Goal: Task Accomplishment & Management: Use online tool/utility

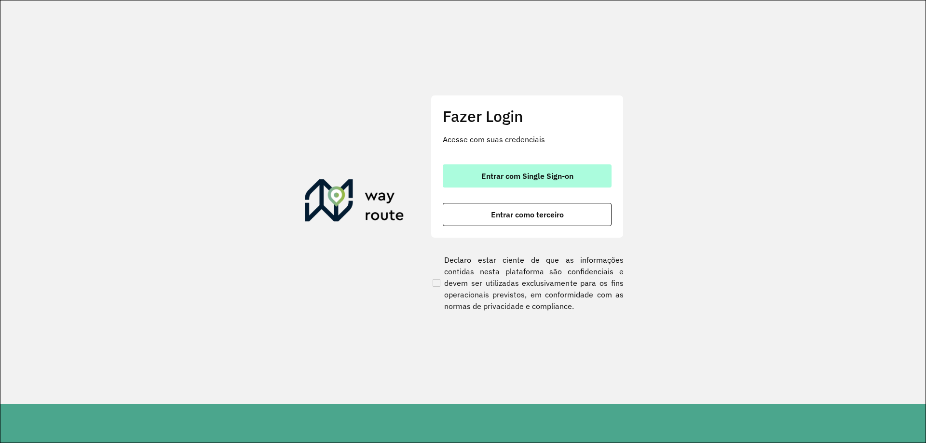
click at [493, 168] on button "Entrar com Single Sign-on" at bounding box center [527, 175] width 169 height 23
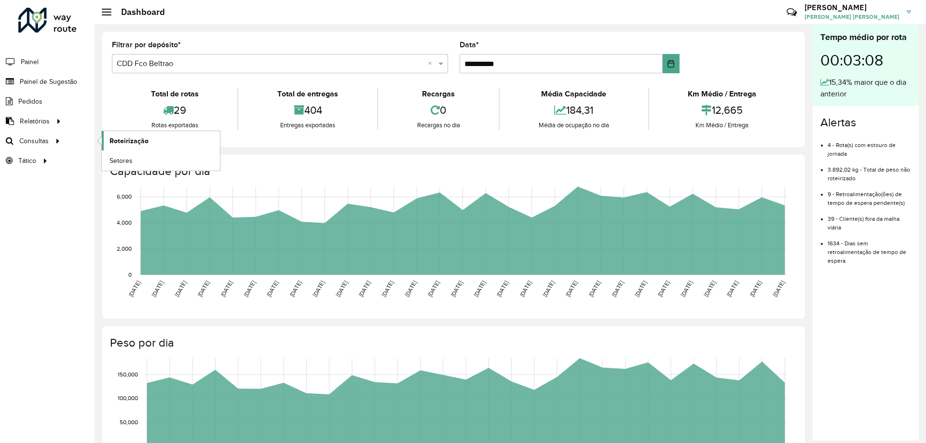
click at [119, 141] on span "Roteirização" at bounding box center [128, 141] width 39 height 10
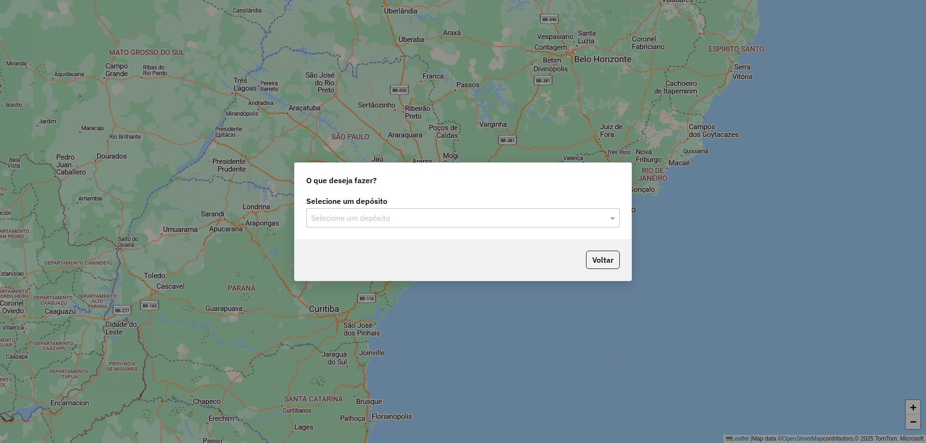
click at [395, 228] on div "Selecione um depósito Selecione um depósito" at bounding box center [463, 216] width 337 height 45
click at [366, 223] on input "text" at bounding box center [453, 219] width 285 height 12
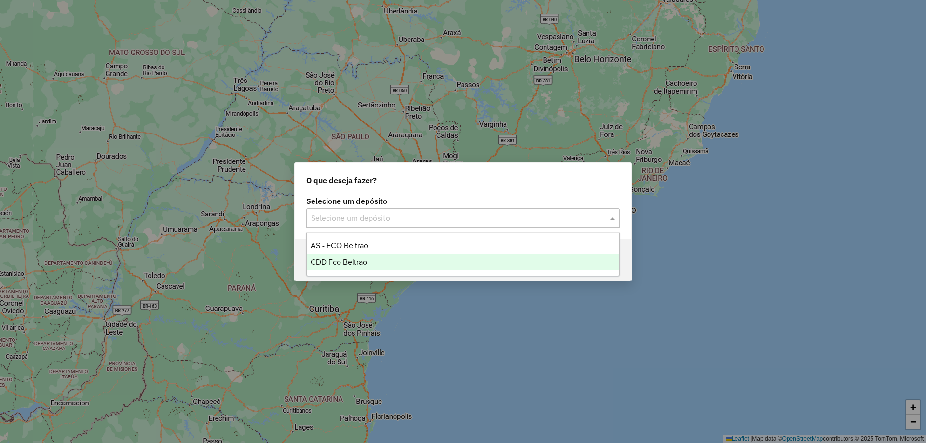
click at [343, 264] on span "CDD Fco Beltrao" at bounding box center [339, 262] width 56 height 8
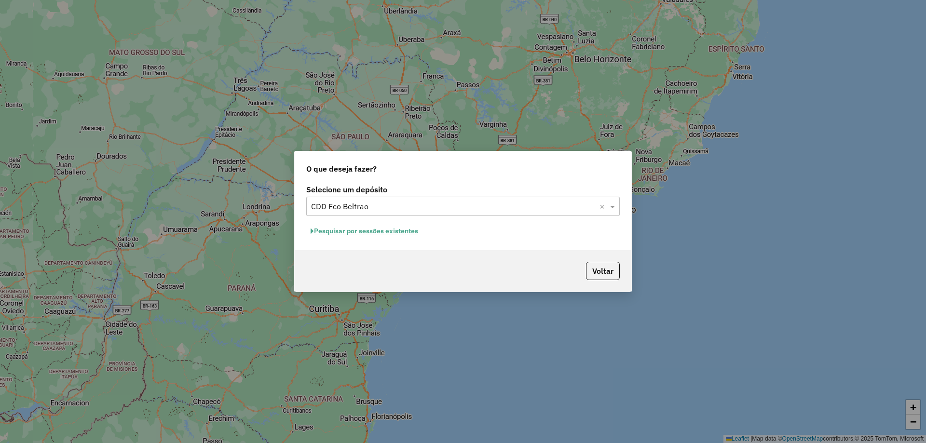
click at [389, 229] on button "Pesquisar por sessões existentes" at bounding box center [364, 231] width 116 height 15
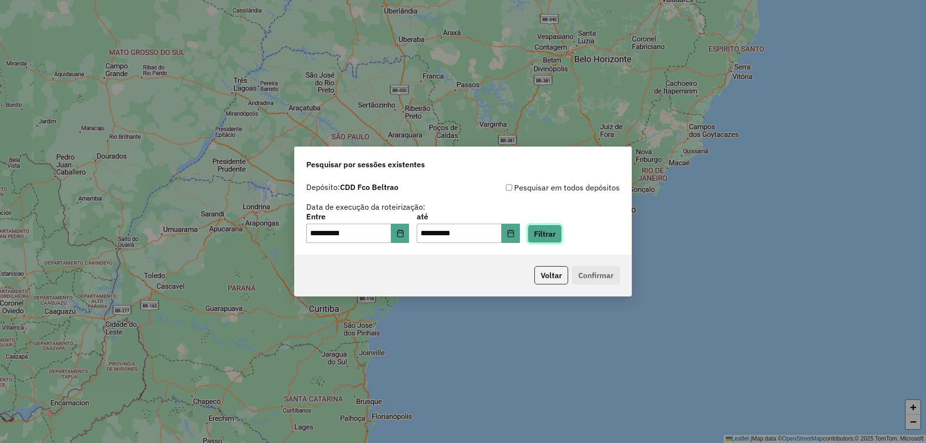
click at [558, 243] on button "Filtrar" at bounding box center [545, 234] width 34 height 18
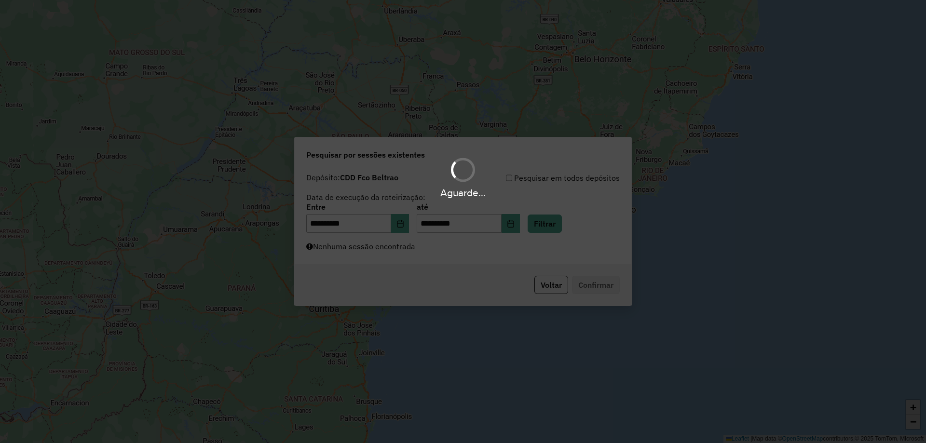
click at [558, 238] on div "Aguarde..." at bounding box center [463, 221] width 926 height 443
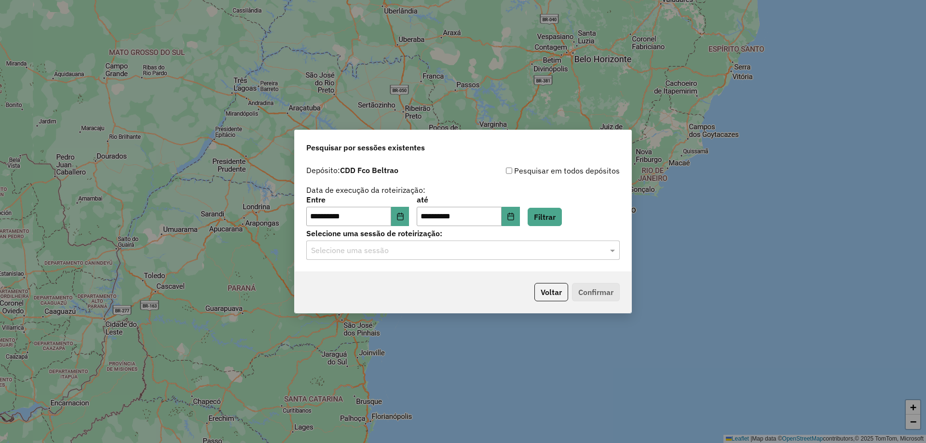
click at [376, 249] on input "text" at bounding box center [453, 251] width 285 height 12
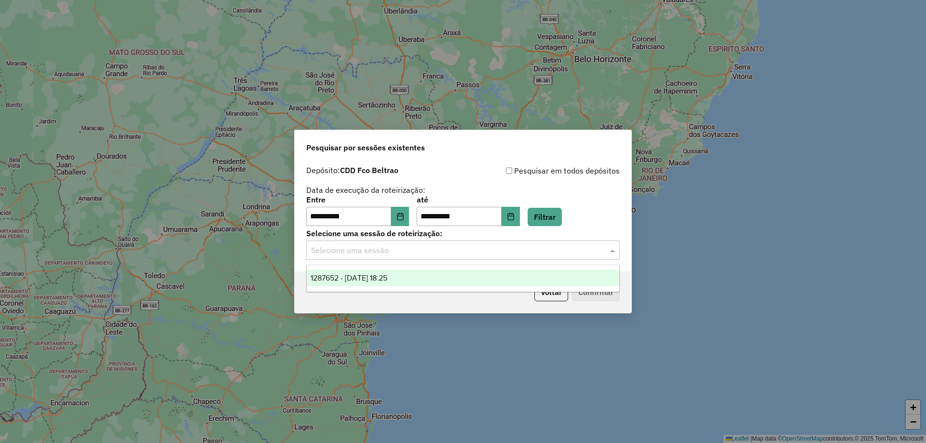
click at [375, 274] on span "1287652 - 03/10/2025 18:25" at bounding box center [349, 278] width 77 height 8
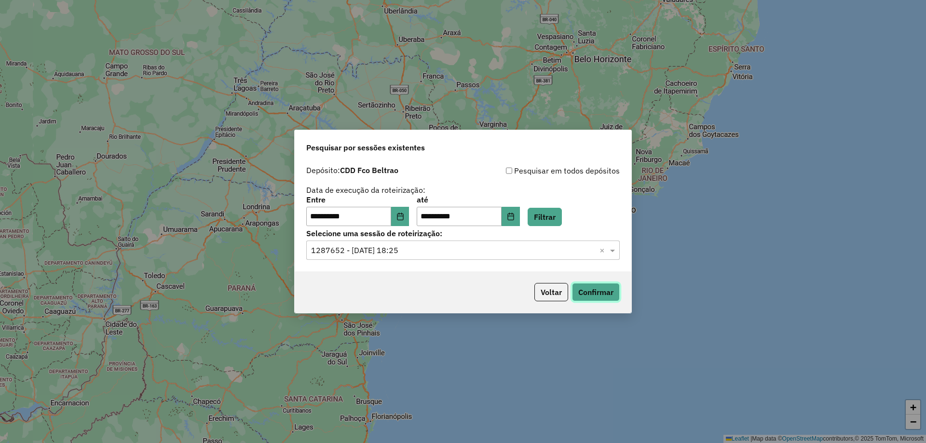
click at [601, 299] on button "Confirmar" at bounding box center [596, 292] width 48 height 18
click at [404, 212] on button "Choose Date" at bounding box center [400, 216] width 18 height 19
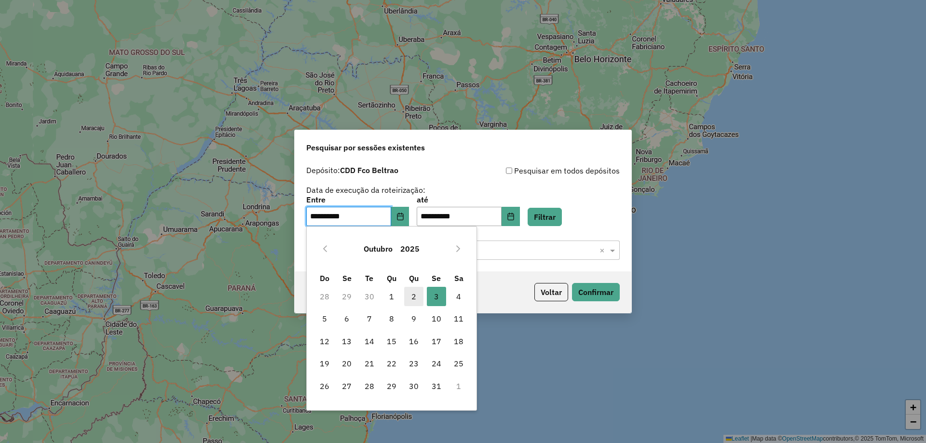
click at [412, 293] on span "2" at bounding box center [413, 296] width 19 height 19
type input "**********"
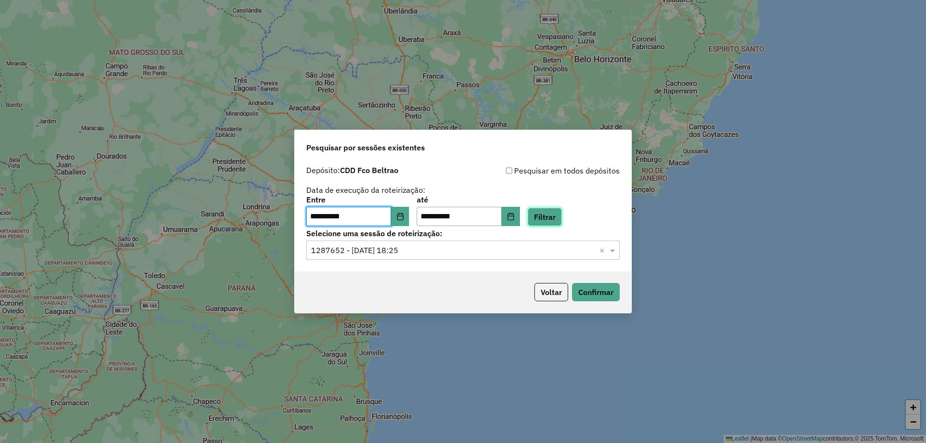
click at [553, 218] on button "Filtrar" at bounding box center [545, 217] width 34 height 18
click at [430, 257] on div "Selecione uma sessão × 1287652 - 03/10/2025 18:25 ×" at bounding box center [462, 250] width 313 height 19
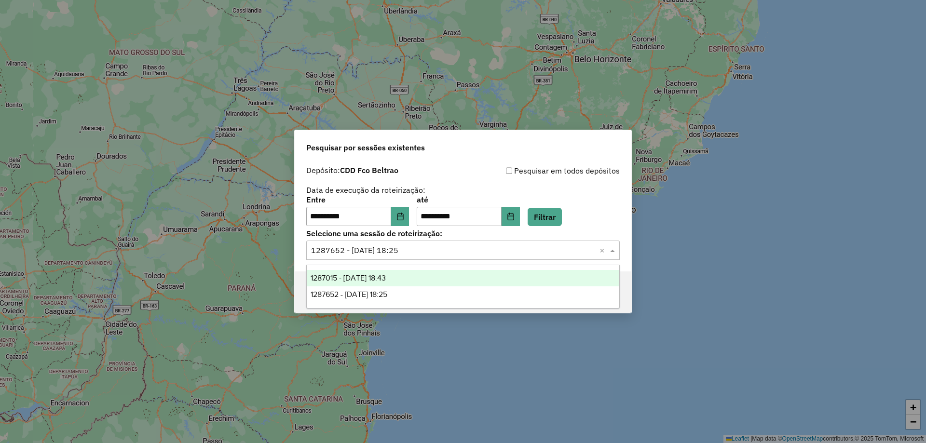
click at [385, 279] on span "1287015 - 02/10/2025 18:43" at bounding box center [348, 278] width 75 height 8
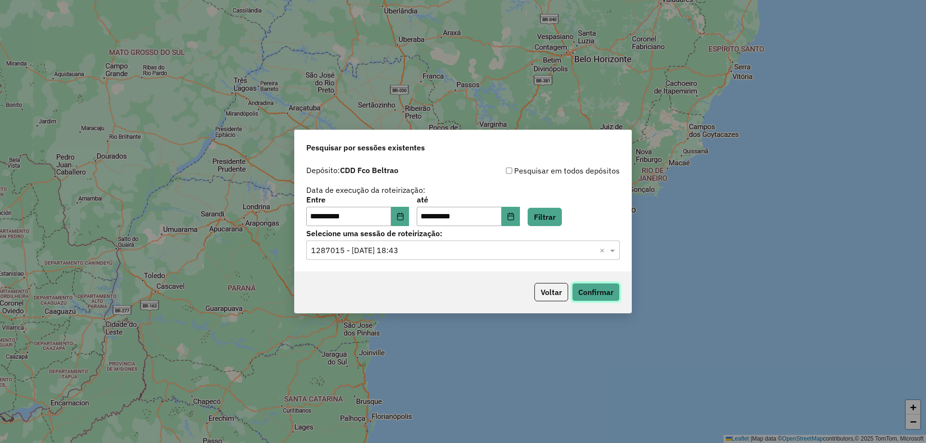
click at [597, 290] on button "Confirmar" at bounding box center [596, 292] width 48 height 18
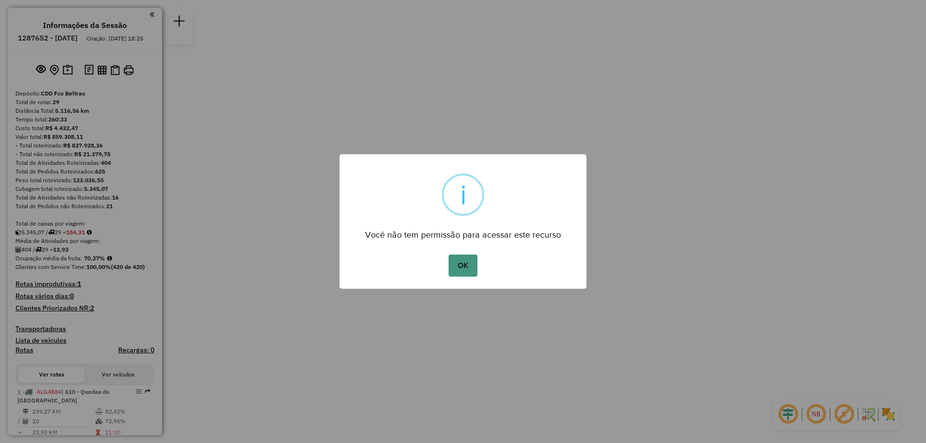
click at [456, 260] on button "OK" at bounding box center [463, 266] width 28 height 22
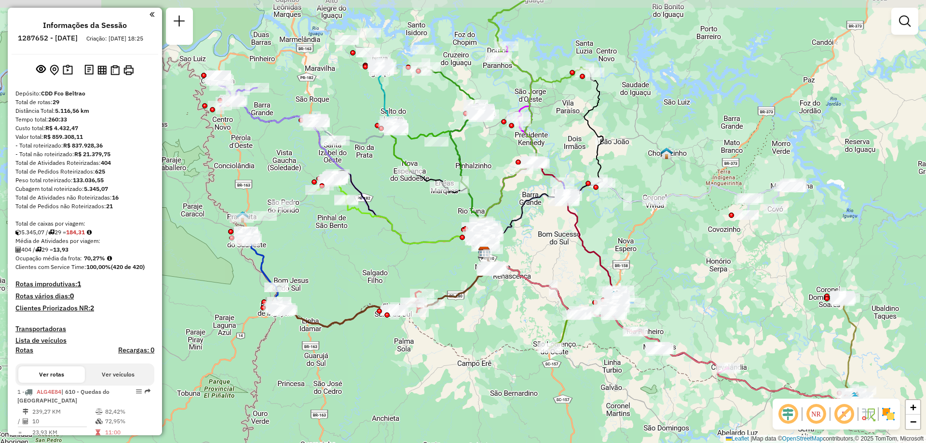
drag, startPoint x: 492, startPoint y: 274, endPoint x: 454, endPoint y: 266, distance: 39.0
click at [512, 301] on div "Janela de atendimento Grade de atendimento Capacidade Transportadoras Veículos …" at bounding box center [463, 221] width 926 height 443
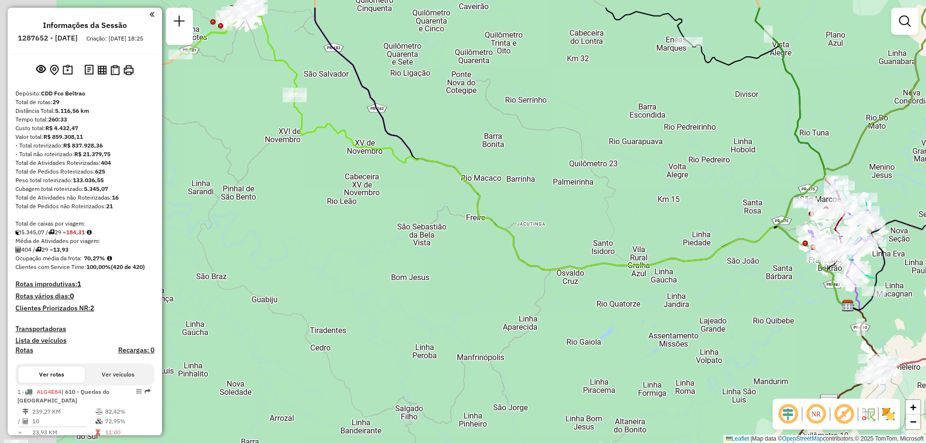
drag, startPoint x: 471, startPoint y: 215, endPoint x: 549, endPoint y: 245, distance: 84.5
click at [574, 237] on div "Janela de atendimento Grade de atendimento Capacidade Transportadoras Veículos …" at bounding box center [463, 221] width 926 height 443
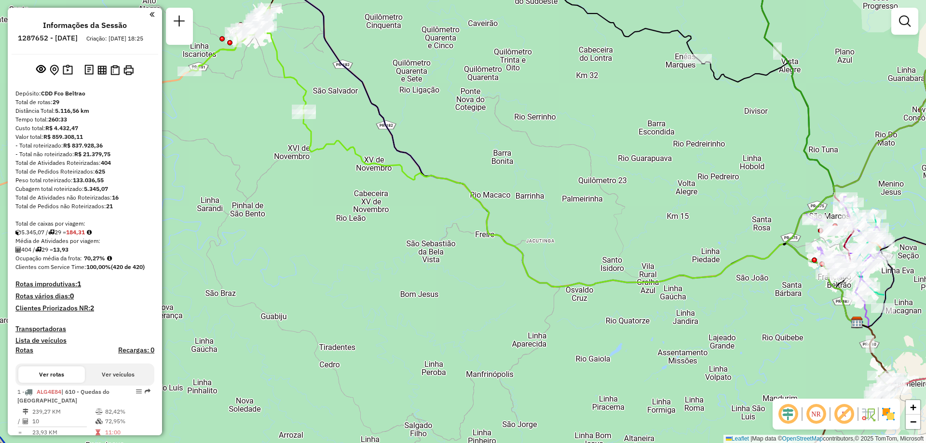
click at [346, 158] on div "Janela de atendimento Grade de atendimento Capacidade Transportadoras Veículos …" at bounding box center [463, 221] width 926 height 443
click at [358, 158] on icon at bounding box center [579, 218] width 553 height 209
select select "**********"
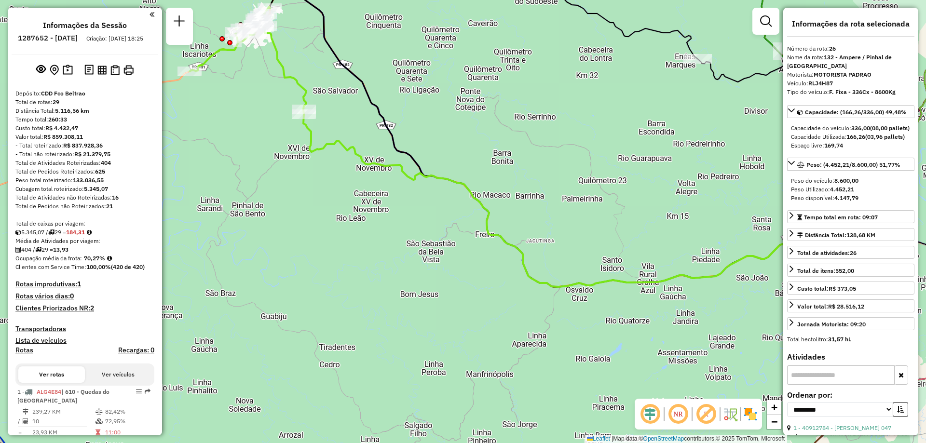
scroll to position [1737, 0]
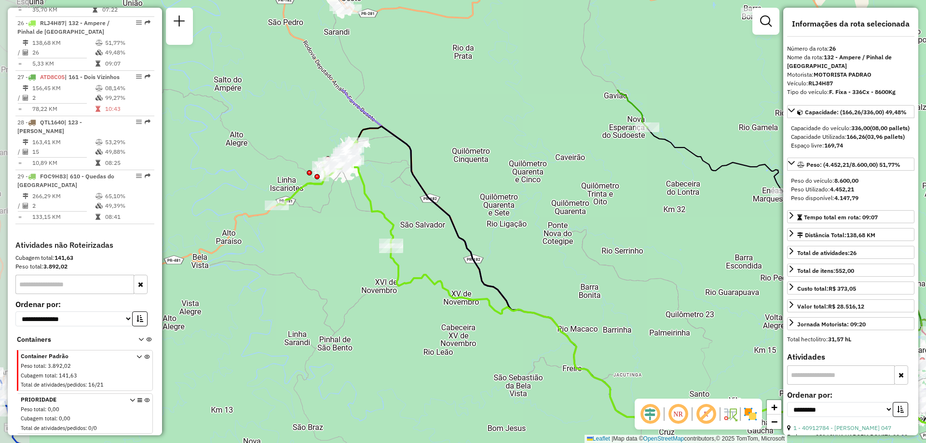
drag, startPoint x: 356, startPoint y: 191, endPoint x: 430, endPoint y: 283, distance: 118.0
click at [430, 283] on icon at bounding box center [667, 352] width 553 height 209
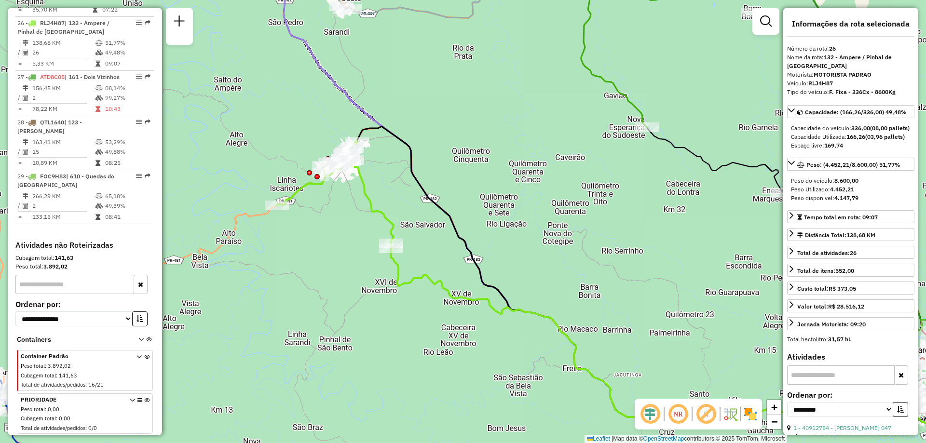
click at [357, 101] on icon at bounding box center [604, 207] width 680 height 502
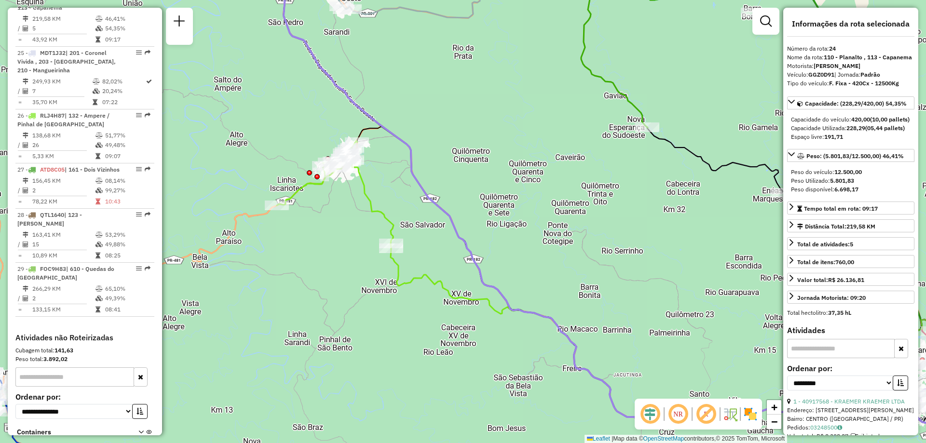
scroll to position [1620, 0]
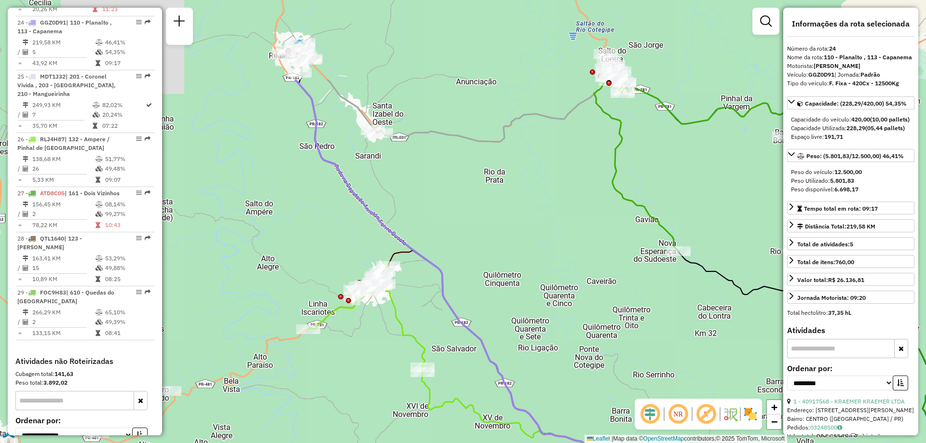
drag, startPoint x: 312, startPoint y: 118, endPoint x: 343, endPoint y: 242, distance: 128.4
click at [343, 242] on div "Janela de atendimento Grade de atendimento Capacidade Transportadoras Veículos …" at bounding box center [463, 221] width 926 height 443
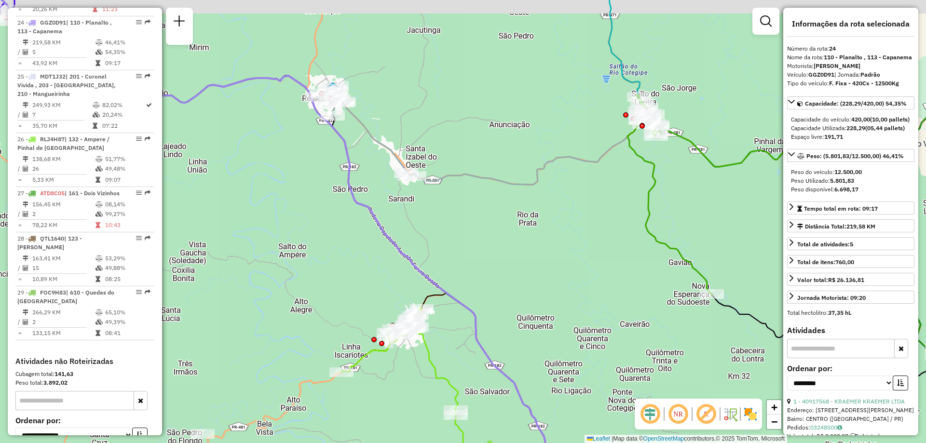
drag, startPoint x: 391, startPoint y: 211, endPoint x: 417, endPoint y: 254, distance: 49.8
click at [418, 254] on div "Janela de atendimento Grade de atendimento Capacidade Transportadoras Veículos …" at bounding box center [463, 221] width 926 height 443
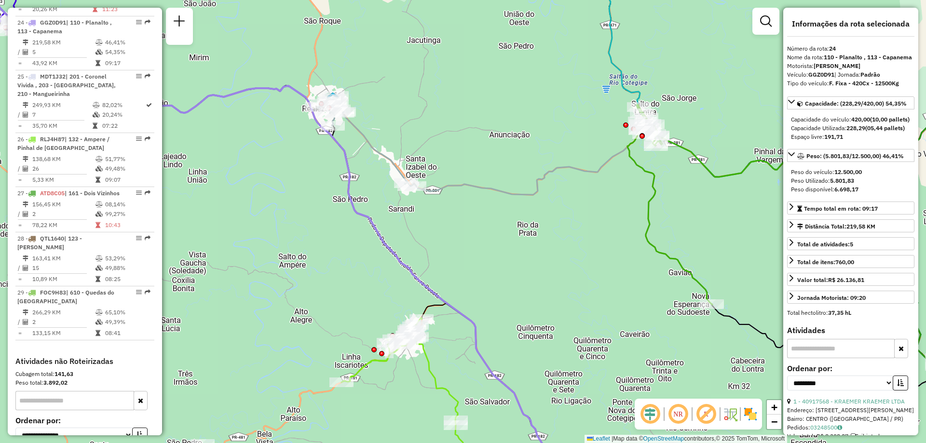
click at [392, 168] on icon at bounding box center [583, 232] width 532 height 275
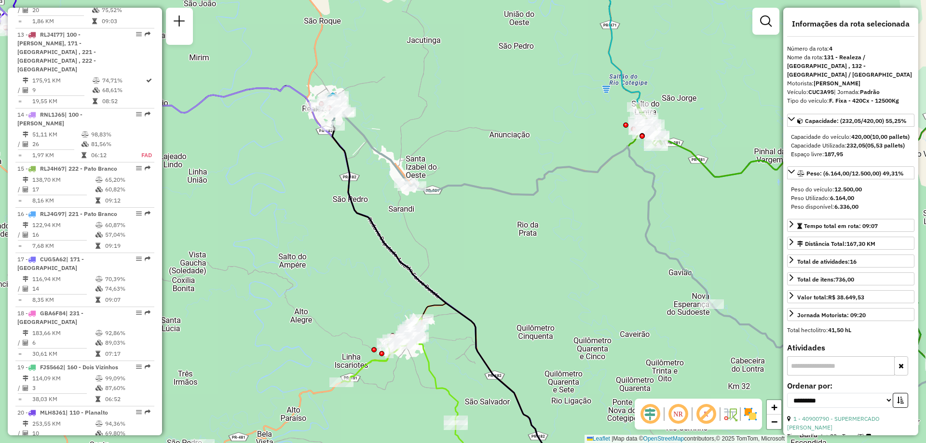
scroll to position [549, 0]
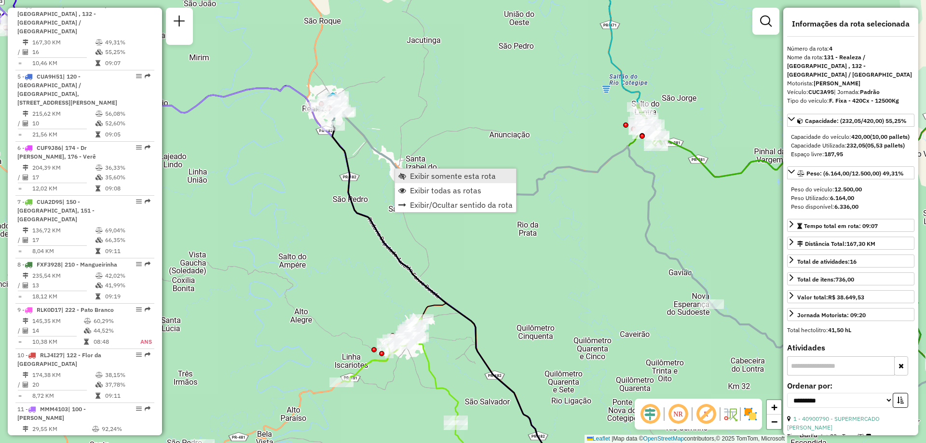
click at [488, 180] on span "Exibir somente esta rota" at bounding box center [453, 176] width 86 height 8
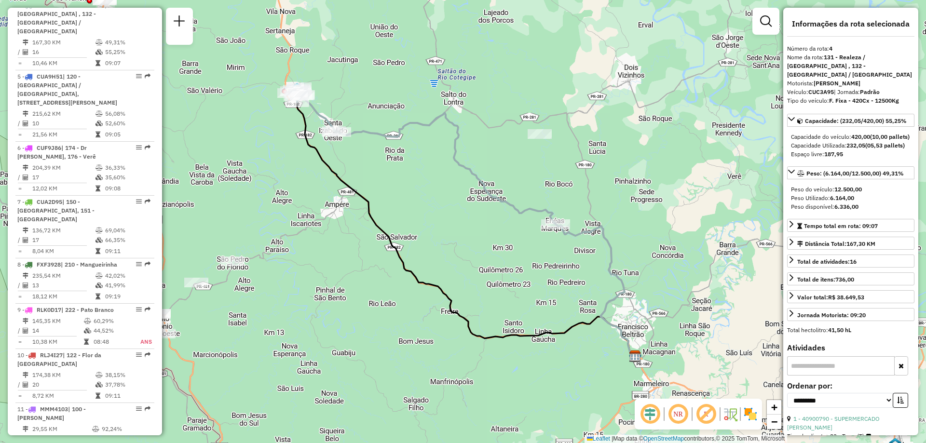
click at [512, 204] on icon at bounding box center [422, 155] width 266 height 137
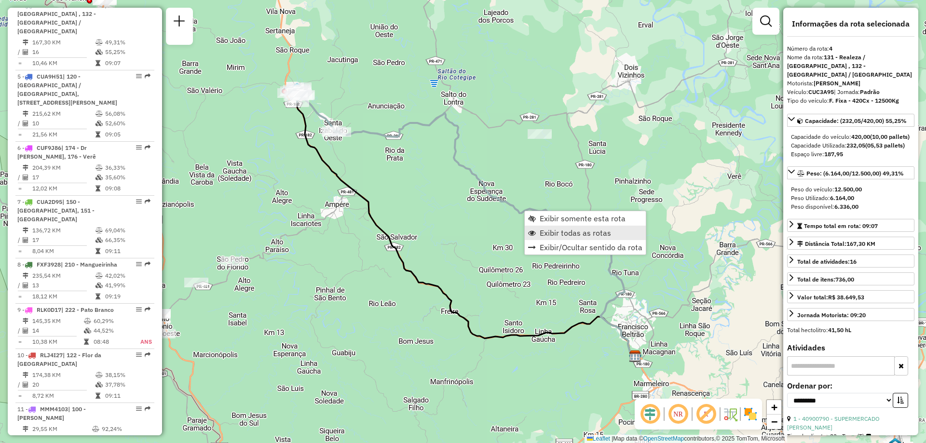
click at [580, 228] on link "Exibir todas as rotas" at bounding box center [585, 233] width 121 height 14
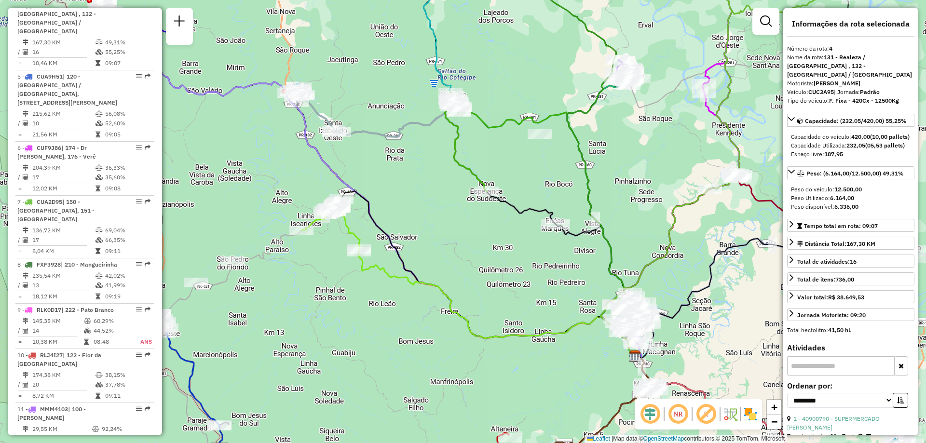
click at [480, 175] on icon at bounding box center [466, 142] width 42 height 99
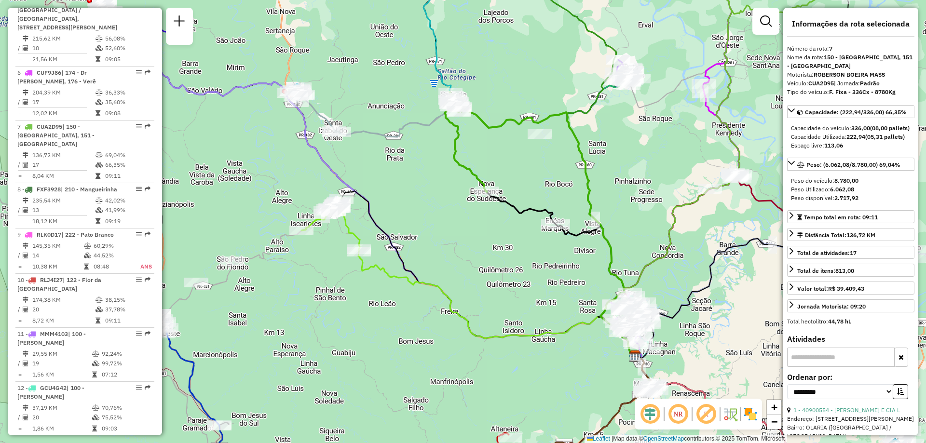
scroll to position [737, 0]
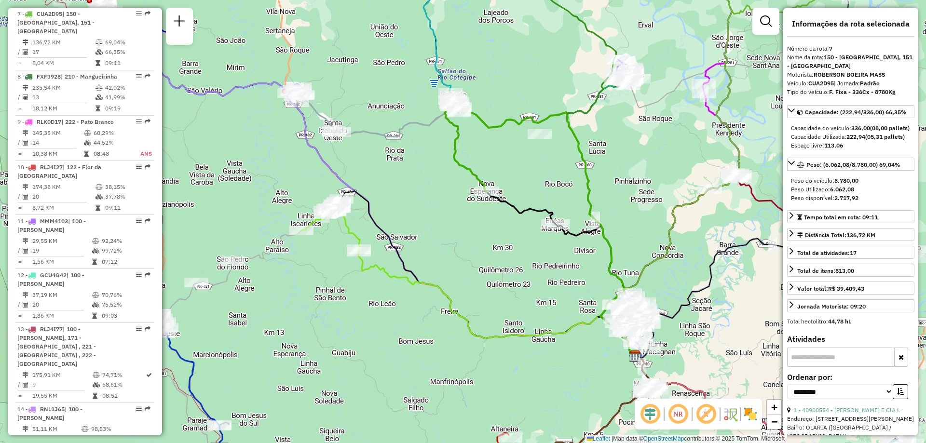
click at [472, 177] on icon at bounding box center [466, 142] width 42 height 99
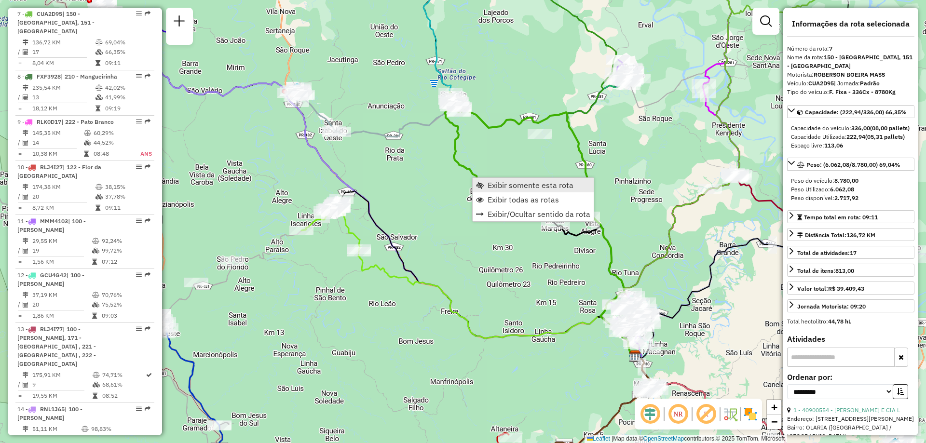
click at [505, 184] on span "Exibir somente esta rota" at bounding box center [531, 185] width 86 height 8
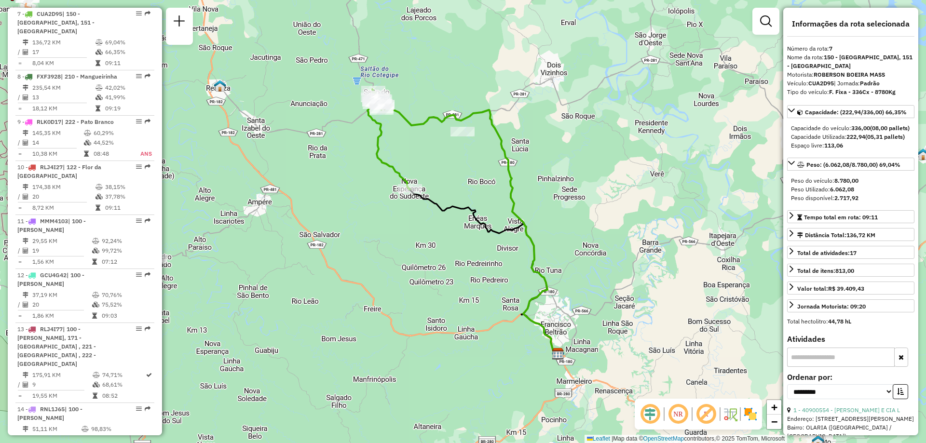
click at [506, 163] on icon at bounding box center [465, 221] width 186 height 265
click at [537, 188] on span "Exibir todas as rotas" at bounding box center [557, 186] width 71 height 8
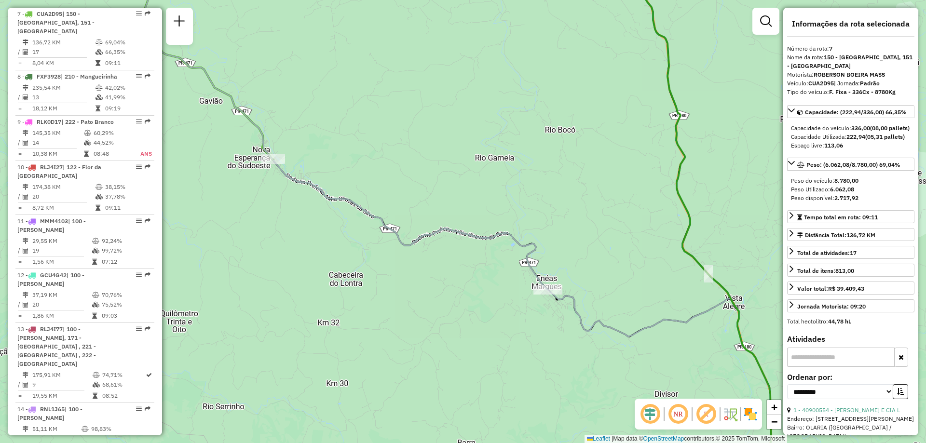
click at [487, 241] on icon at bounding box center [344, 123] width 408 height 334
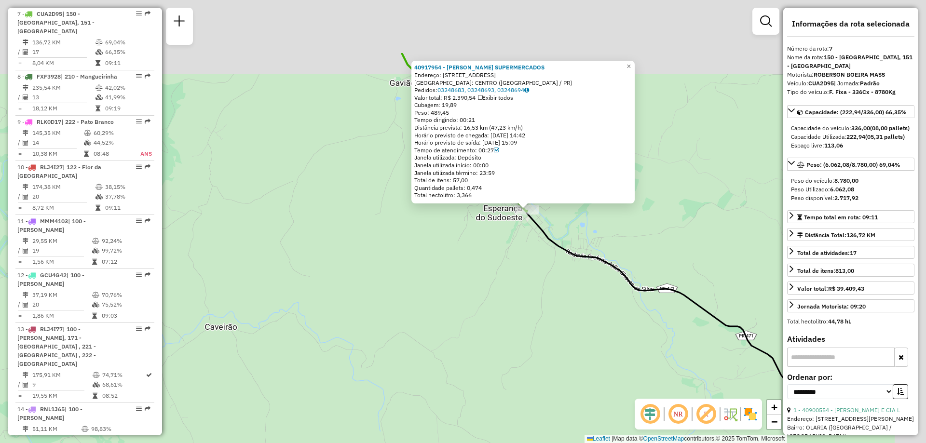
drag, startPoint x: 636, startPoint y: 264, endPoint x: 527, endPoint y: 351, distance: 139.0
click at [527, 351] on div "40917954 - VIVIAN SUPERMERCADOS Endereço: Avenida Iguacu 822 Bairro: CENTRO (NO…" at bounding box center [463, 221] width 926 height 443
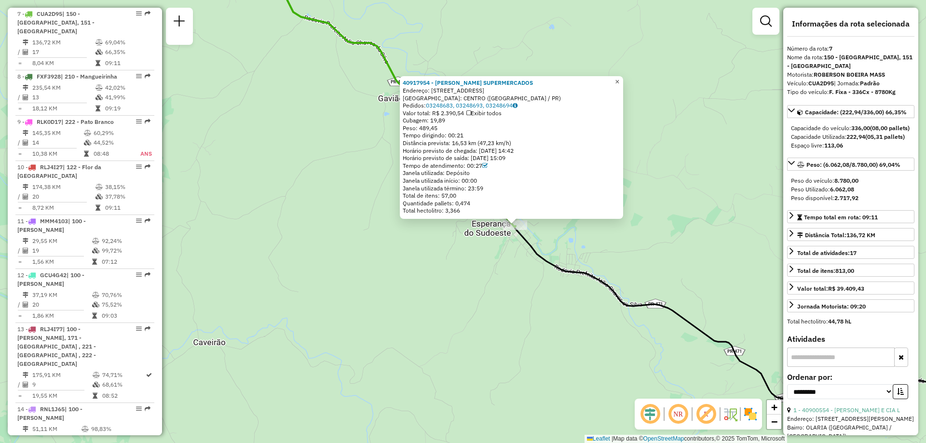
click at [619, 80] on span "×" at bounding box center [617, 82] width 4 height 8
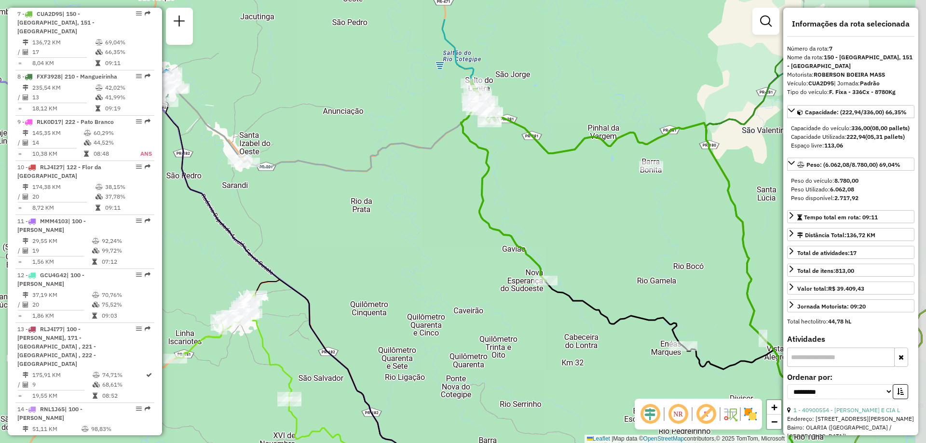
drag, startPoint x: 612, startPoint y: 191, endPoint x: 575, endPoint y: 258, distance: 76.6
click at [575, 258] on div "Janela de atendimento Grade de atendimento Capacidade Transportadoras Veículos …" at bounding box center [463, 221] width 926 height 443
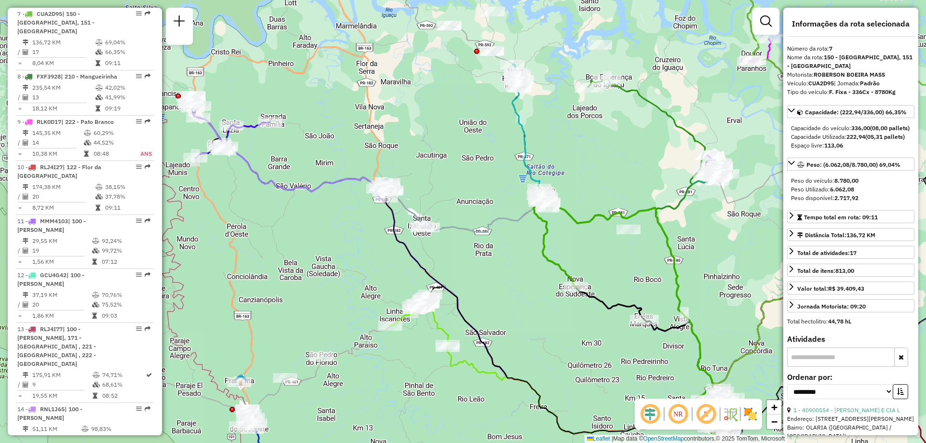
click at [576, 222] on icon at bounding box center [631, 319] width 186 height 265
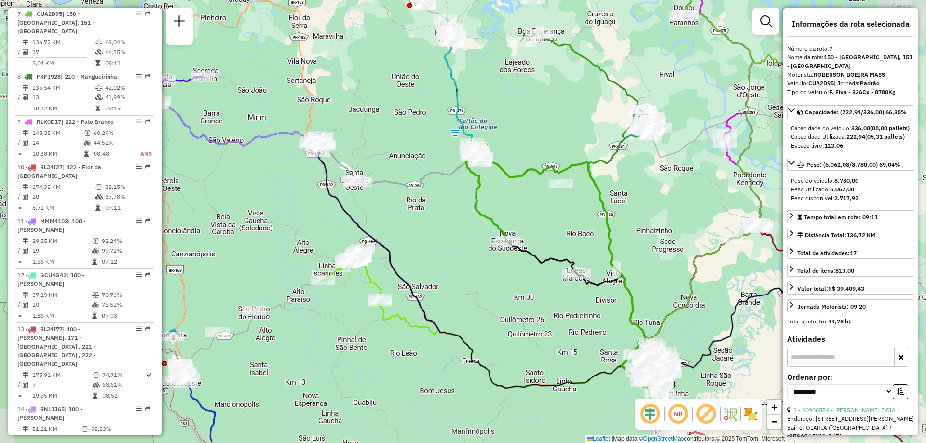
drag, startPoint x: 591, startPoint y: 264, endPoint x: 523, endPoint y: 218, distance: 81.6
click at [523, 218] on div "Janela de atendimento Grade de atendimento Capacidade Transportadoras Veículos …" at bounding box center [463, 221] width 926 height 443
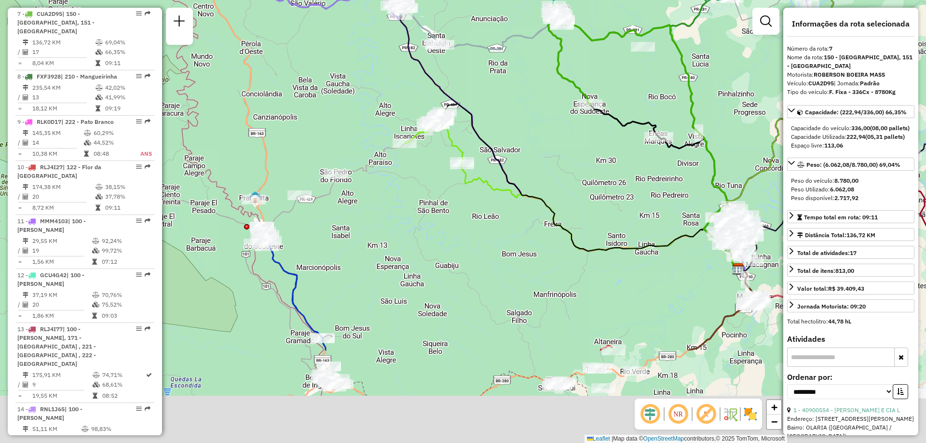
drag, startPoint x: 316, startPoint y: 349, endPoint x: 388, endPoint y: 212, distance: 154.7
click at [388, 212] on div "Janela de atendimento Grade de atendimento Capacidade Transportadoras Veículos …" at bounding box center [463, 221] width 926 height 443
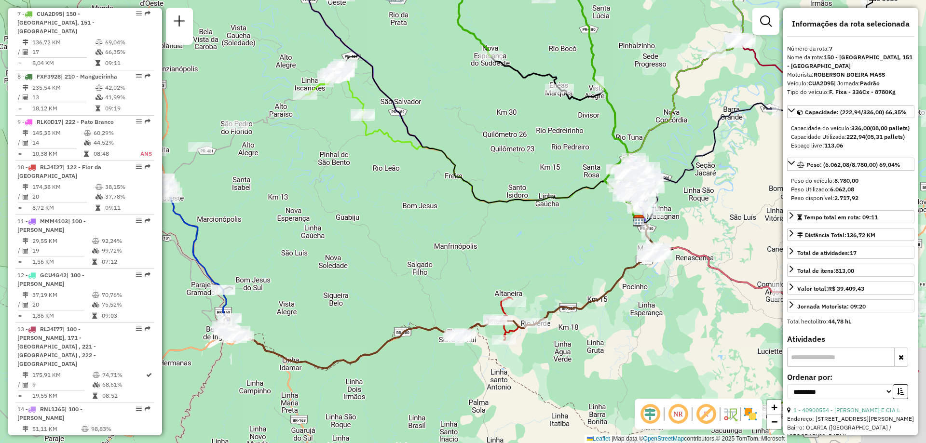
drag, startPoint x: 448, startPoint y: 271, endPoint x: 370, endPoint y: 234, distance: 86.5
click at [370, 234] on div "Janela de atendimento Grade de atendimento Capacidade Transportadoras Veículos …" at bounding box center [463, 221] width 926 height 443
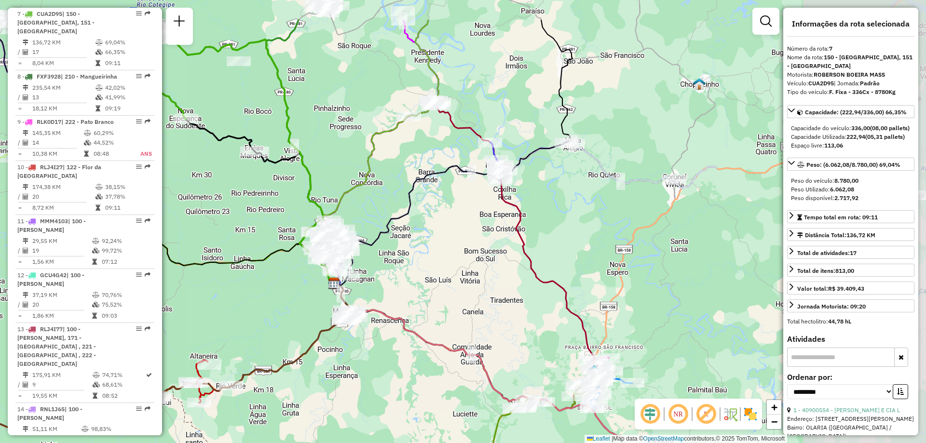
drag, startPoint x: 615, startPoint y: 258, endPoint x: 375, endPoint y: 313, distance: 246.4
click at [310, 324] on div "Janela de atendimento Grade de atendimento Capacidade Transportadoras Veículos …" at bounding box center [463, 221] width 926 height 443
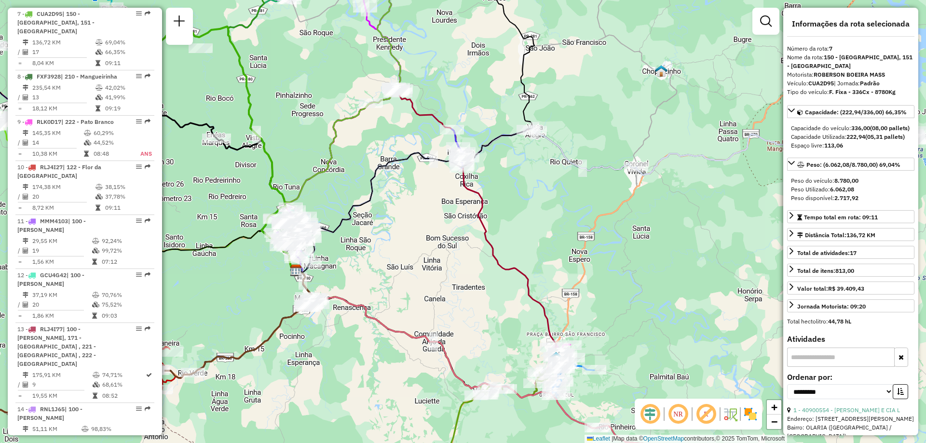
drag, startPoint x: 502, startPoint y: 308, endPoint x: 475, endPoint y: 296, distance: 30.2
click at [475, 296] on div "Janela de atendimento Grade de atendimento Capacidade Transportadoras Veículos …" at bounding box center [463, 221] width 926 height 443
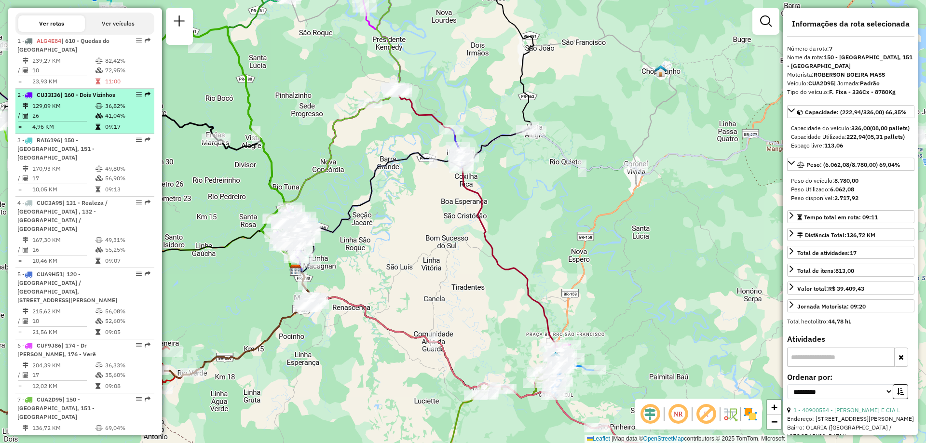
scroll to position [206, 0]
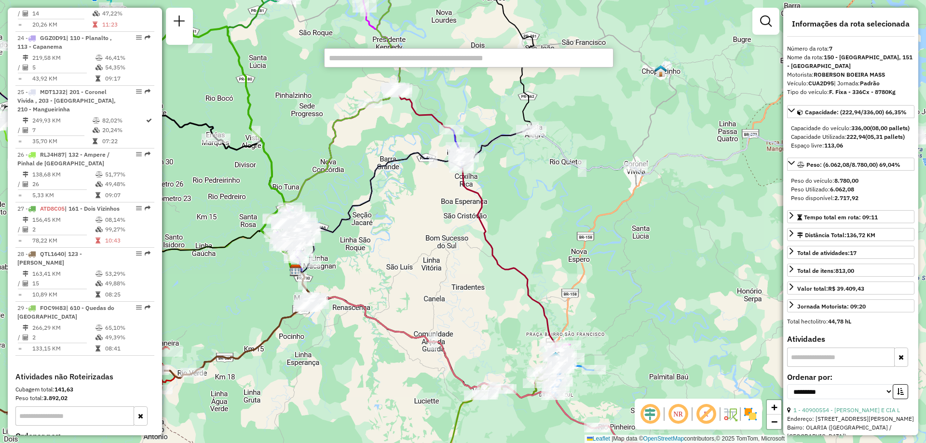
scroll to position [1653, 0]
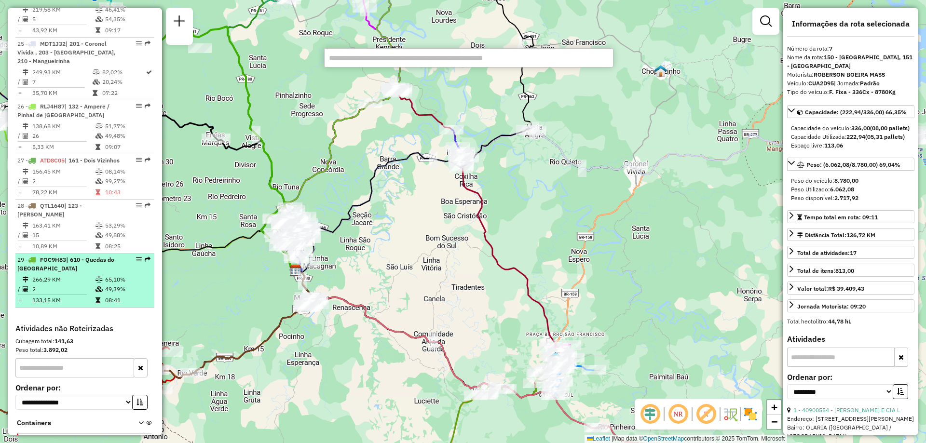
click at [57, 274] on li "29 - FOC9H83 | 610 - Quedas do Iguaçu 266,29 KM 65,10% / 2 49,39% = 133,15 KM 0…" at bounding box center [84, 281] width 139 height 54
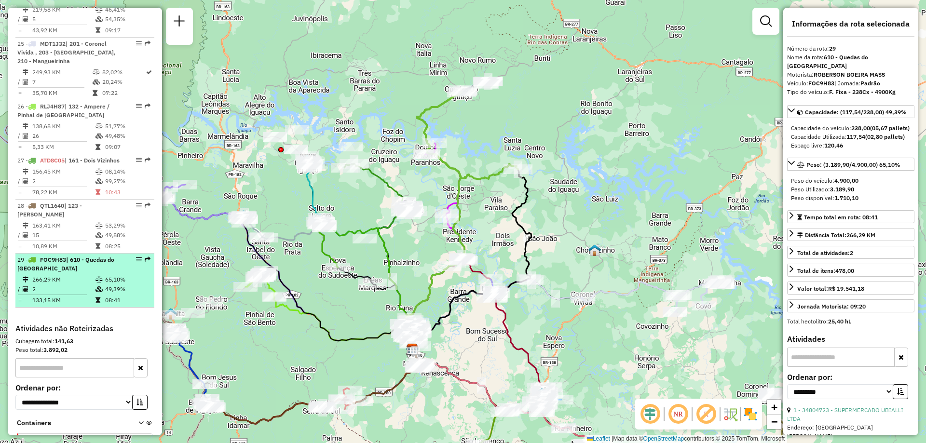
click at [64, 279] on td "266,29 KM" at bounding box center [63, 280] width 63 height 10
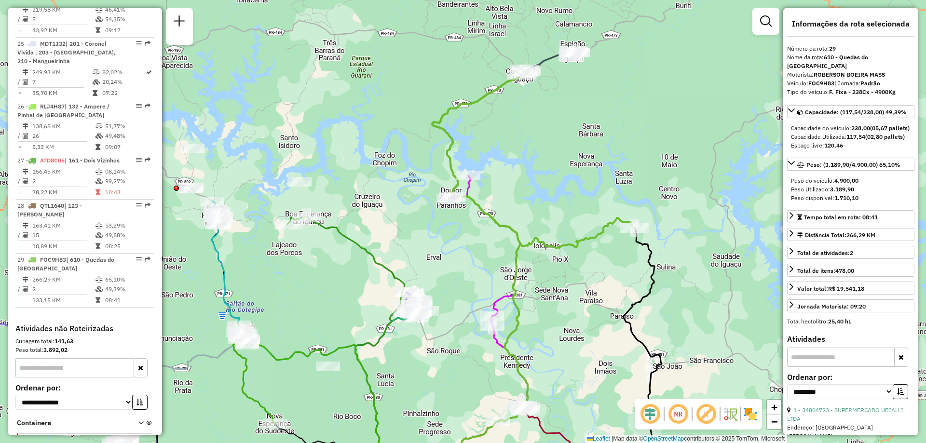
click at [442, 132] on icon at bounding box center [534, 162] width 202 height 174
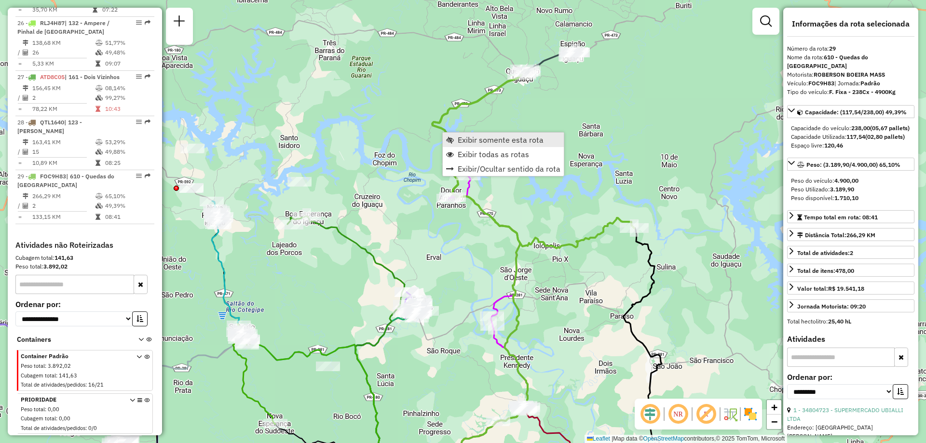
click at [464, 139] on span "Exibir somente esta rota" at bounding box center [501, 140] width 86 height 8
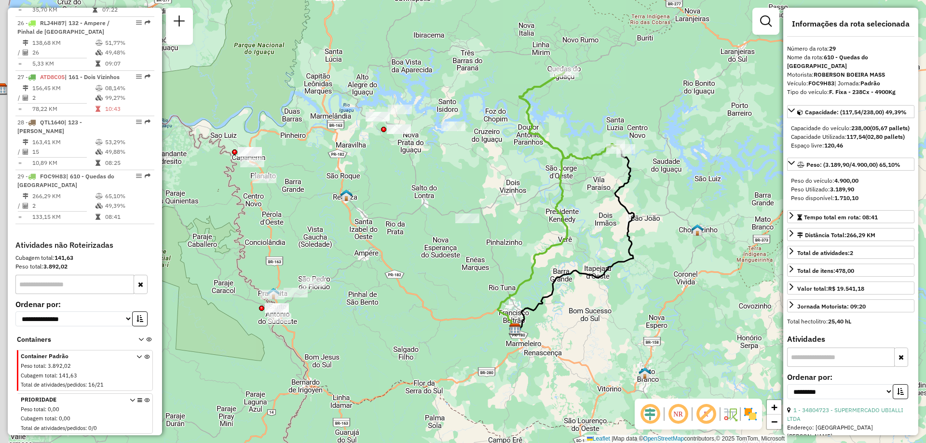
drag, startPoint x: 371, startPoint y: 258, endPoint x: 457, endPoint y: 243, distance: 87.6
click at [457, 243] on div "Janela de atendimento Grade de atendimento Capacidade Transportadoras Veículos …" at bounding box center [463, 221] width 926 height 443
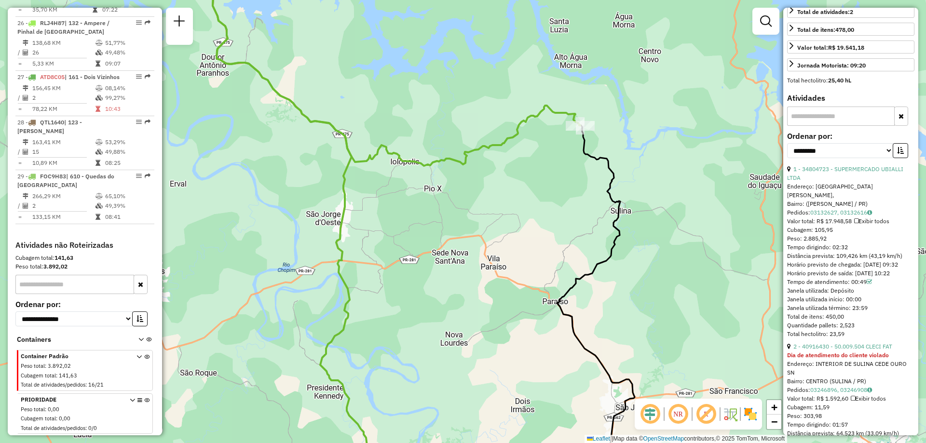
scroll to position [289, 0]
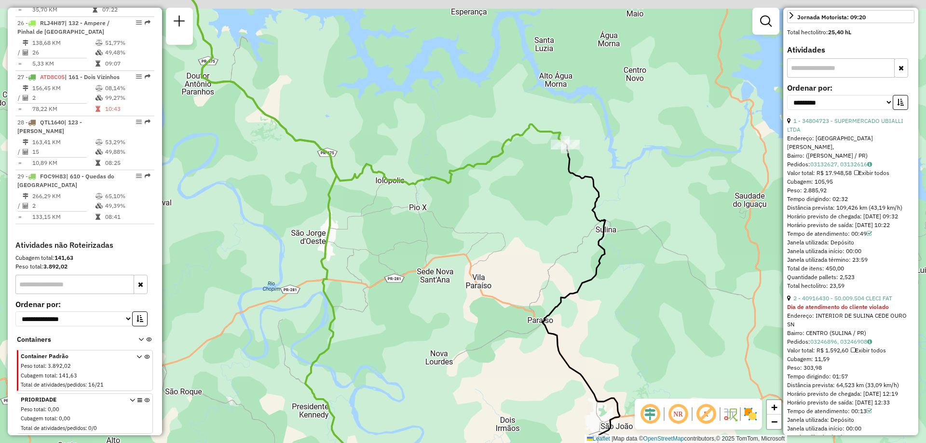
drag, startPoint x: 457, startPoint y: 116, endPoint x: 442, endPoint y: 135, distance: 24.0
click at [442, 135] on div "Janela de atendimento Grade de atendimento Capacidade Transportadoras Veículos …" at bounding box center [463, 221] width 926 height 443
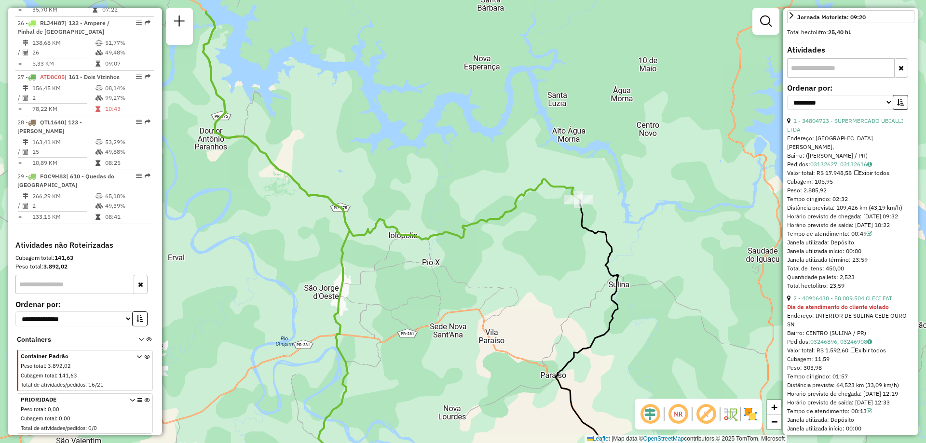
drag, startPoint x: 556, startPoint y: 252, endPoint x: 570, endPoint y: 307, distance: 56.7
click at [570, 307] on div "Janela de atendimento Grade de atendimento Capacidade Transportadoras Veículos …" at bounding box center [463, 221] width 926 height 443
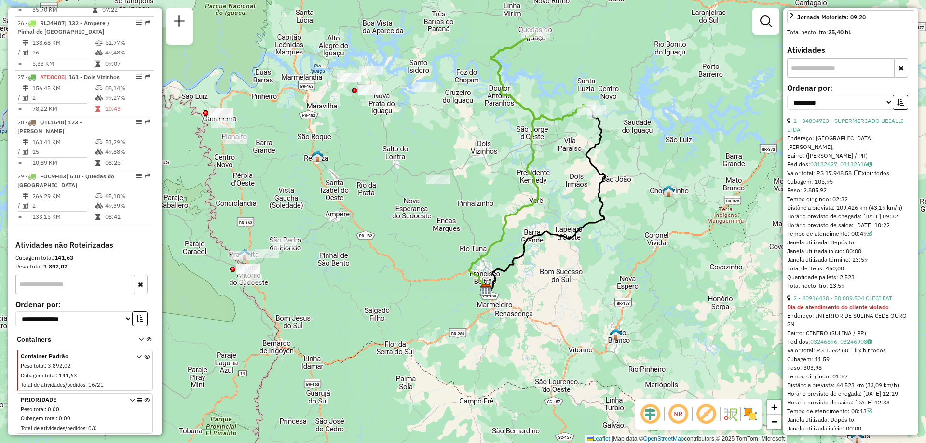
drag, startPoint x: 392, startPoint y: 226, endPoint x: 453, endPoint y: 127, distance: 116.3
click at [453, 127] on div "Janela de atendimento Grade de atendimento Capacidade Transportadoras Veículos …" at bounding box center [463, 221] width 926 height 443
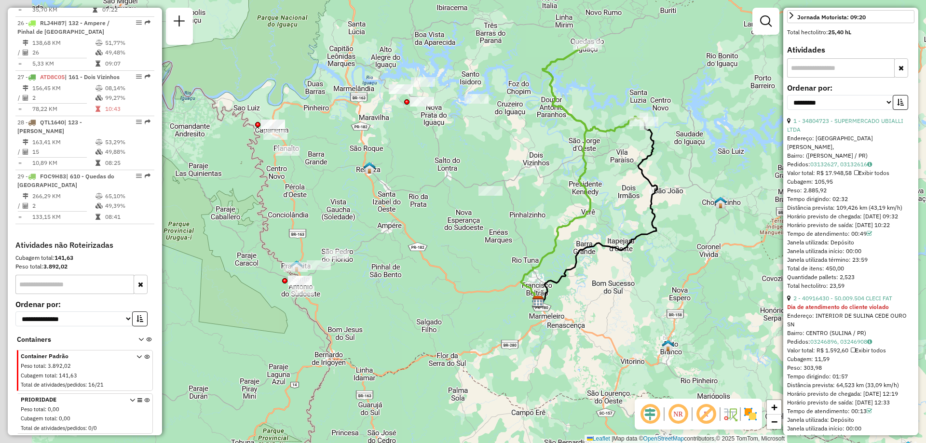
drag, startPoint x: 286, startPoint y: 206, endPoint x: 304, endPoint y: 258, distance: 54.1
click at [337, 219] on div "Janela de atendimento Grade de atendimento Capacidade Transportadoras Veículos …" at bounding box center [463, 221] width 926 height 443
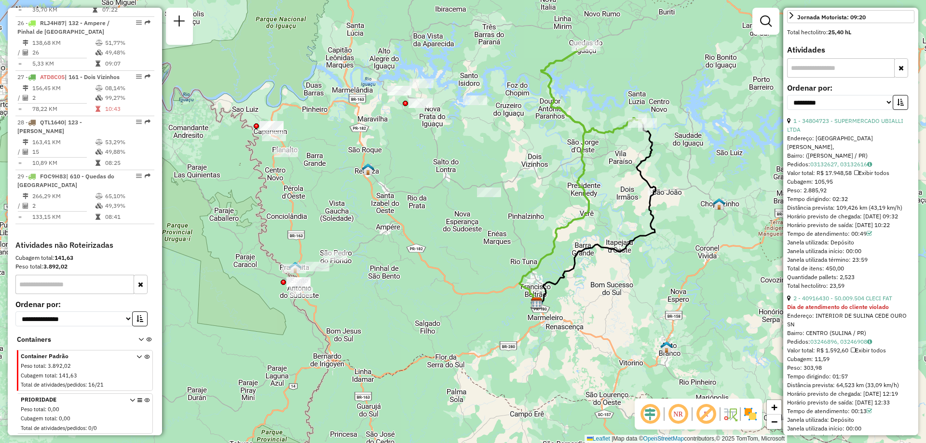
click at [564, 113] on icon at bounding box center [591, 89] width 101 height 87
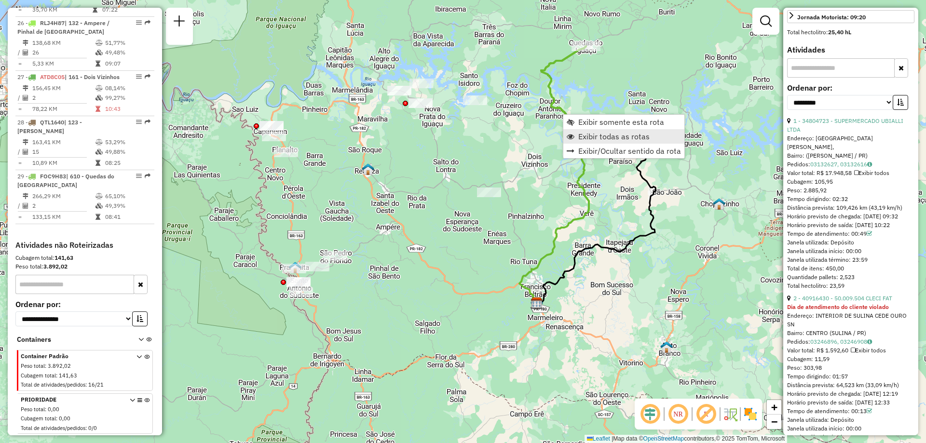
click at [611, 136] on span "Exibir todas as rotas" at bounding box center [613, 137] width 71 height 8
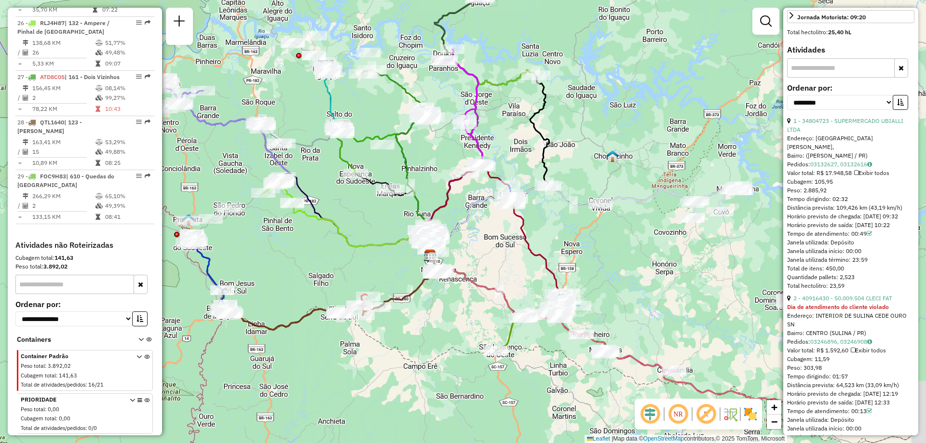
drag, startPoint x: 566, startPoint y: 286, endPoint x: 463, endPoint y: 241, distance: 111.9
click at [464, 242] on div "Janela de atendimento Grade de atendimento Capacidade Transportadoras Veículos …" at bounding box center [463, 221] width 926 height 443
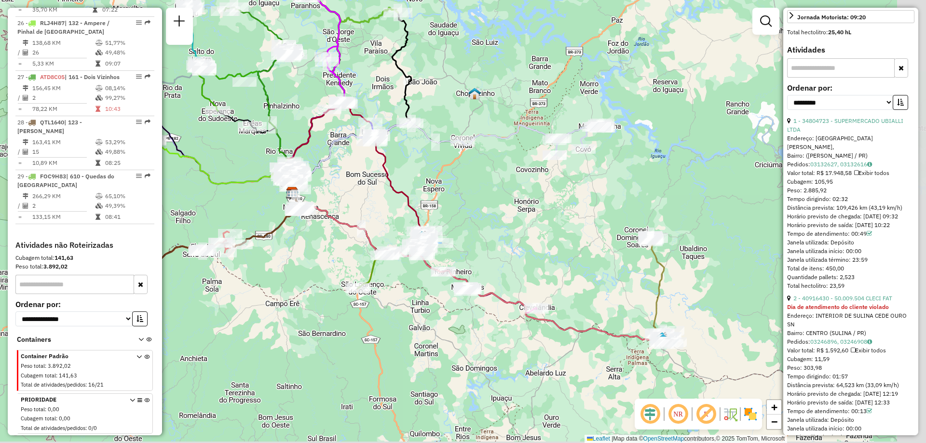
drag, startPoint x: 681, startPoint y: 311, endPoint x: 551, endPoint y: 250, distance: 143.1
click at [551, 250] on div "Janela de atendimento Grade de atendimento Capacidade Transportadoras Veículos …" at bounding box center [463, 221] width 926 height 443
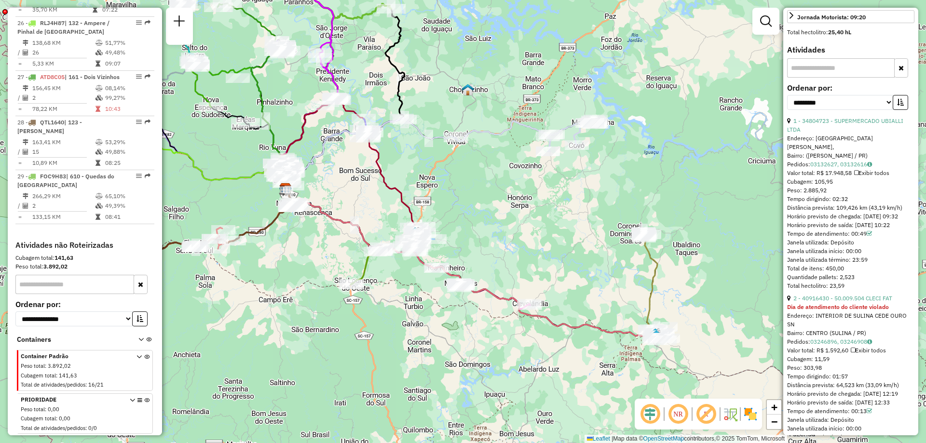
click at [651, 259] on icon at bounding box center [472, 262] width 372 height 147
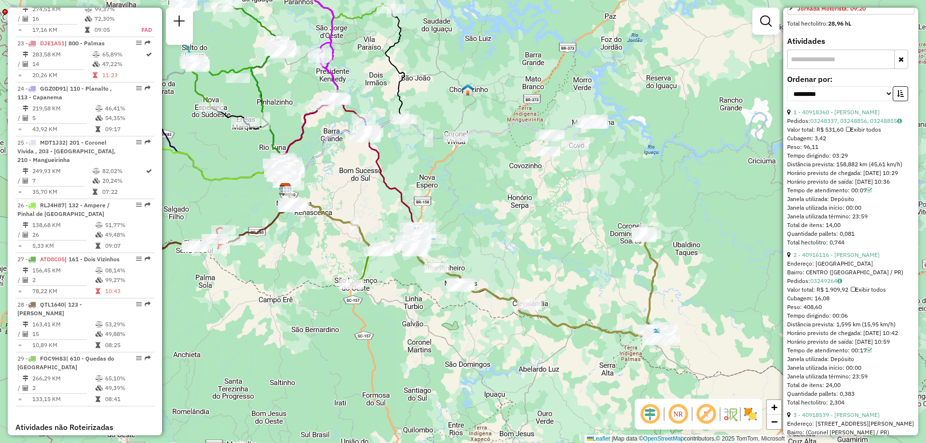
scroll to position [1476, 0]
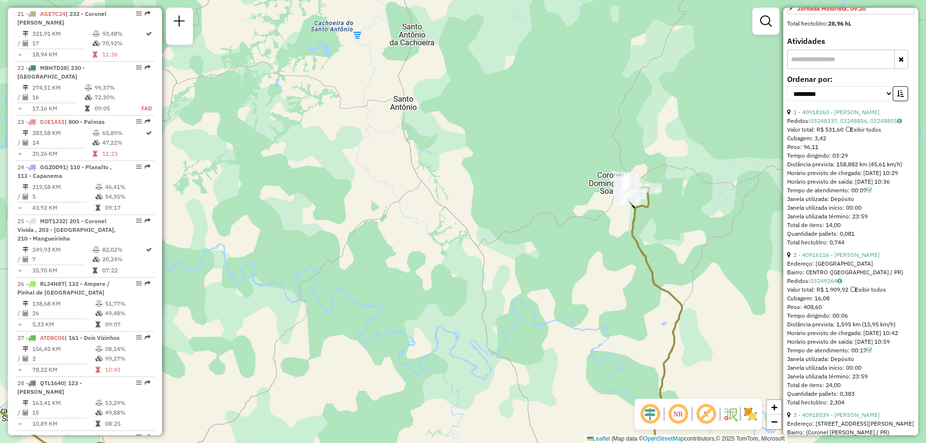
click at [652, 259] on icon at bounding box center [294, 337] width 775 height 299
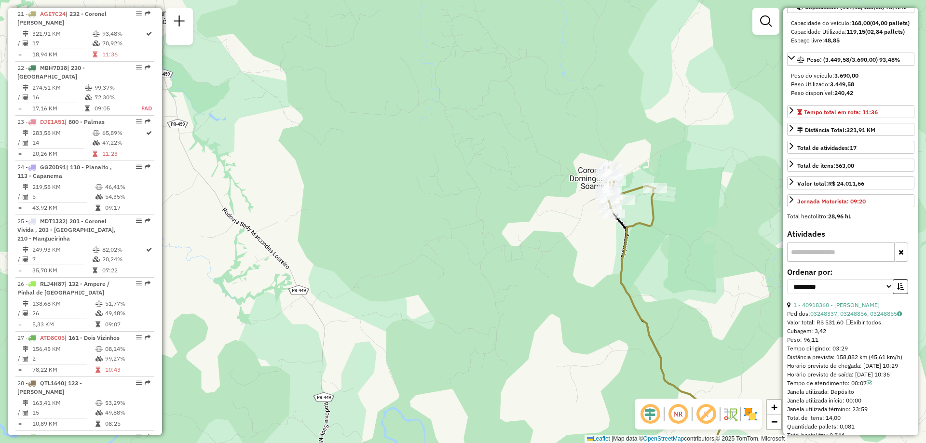
drag, startPoint x: 626, startPoint y: 281, endPoint x: 591, endPoint y: 295, distance: 37.6
click at [591, 295] on div "Janela de atendimento Grade de atendimento Capacidade Transportadoras Veículos …" at bounding box center [463, 221] width 926 height 443
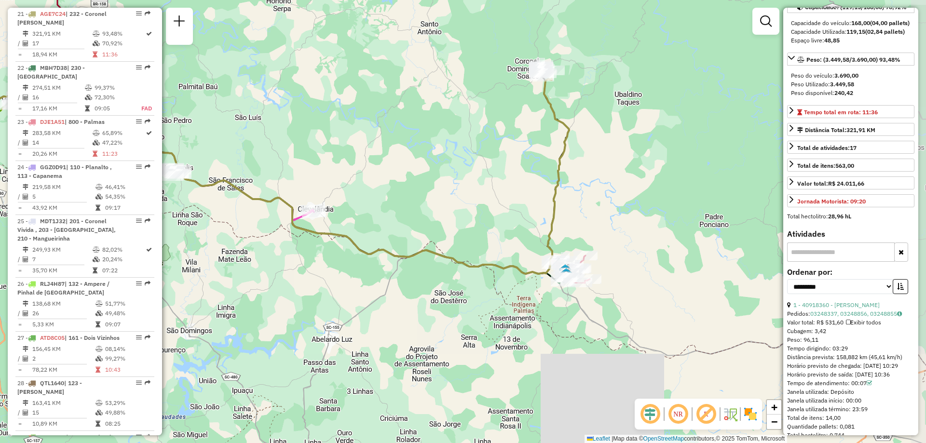
drag, startPoint x: 556, startPoint y: 287, endPoint x: 495, endPoint y: 177, distance: 126.1
click at [495, 177] on div "Janela de atendimento Grade de atendimento Capacidade Transportadoras Veículos …" at bounding box center [463, 221] width 926 height 443
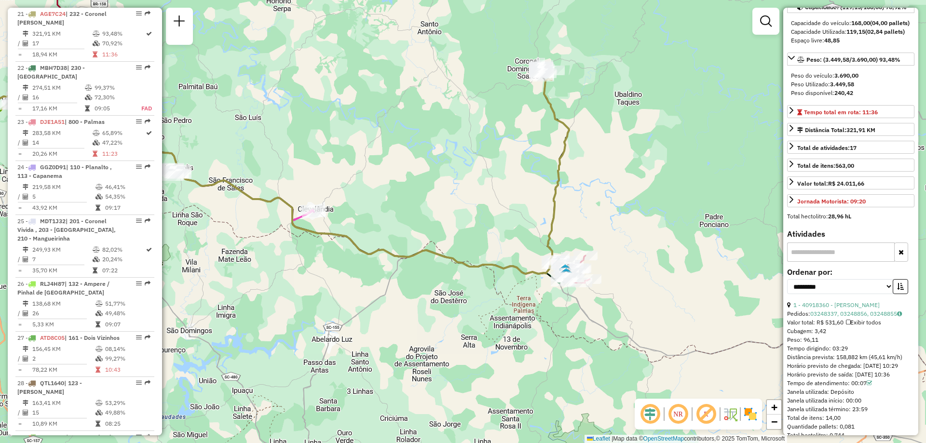
drag, startPoint x: 431, startPoint y: 175, endPoint x: 561, endPoint y: 228, distance: 141.2
click at [561, 228] on div "Janela de atendimento Grade de atendimento Capacidade Transportadoras Veículos …" at bounding box center [463, 221] width 926 height 443
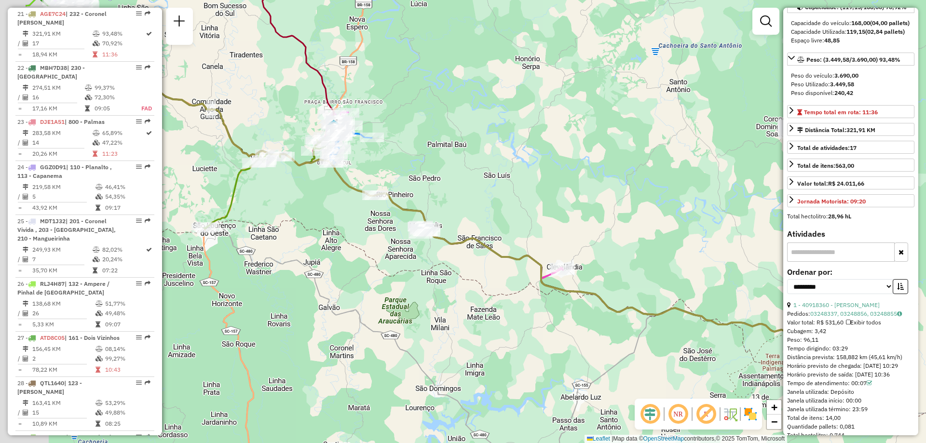
drag, startPoint x: 372, startPoint y: 167, endPoint x: 524, endPoint y: 165, distance: 152.4
click at [512, 162] on div "Janela de atendimento Grade de atendimento Capacidade Transportadoras Veículos …" at bounding box center [463, 221] width 926 height 443
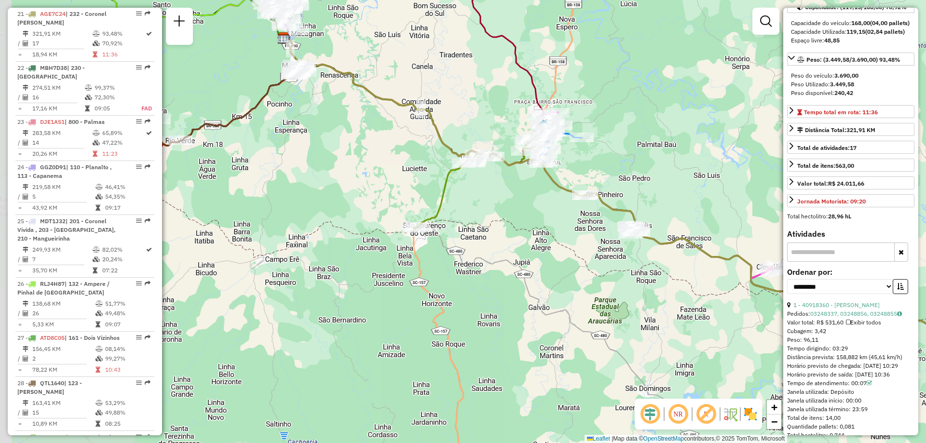
drag, startPoint x: 268, startPoint y: 254, endPoint x: 416, endPoint y: 262, distance: 148.3
click at [422, 264] on div "Janela de atendimento Grade de atendimento Capacidade Transportadoras Veículos …" at bounding box center [463, 221] width 926 height 443
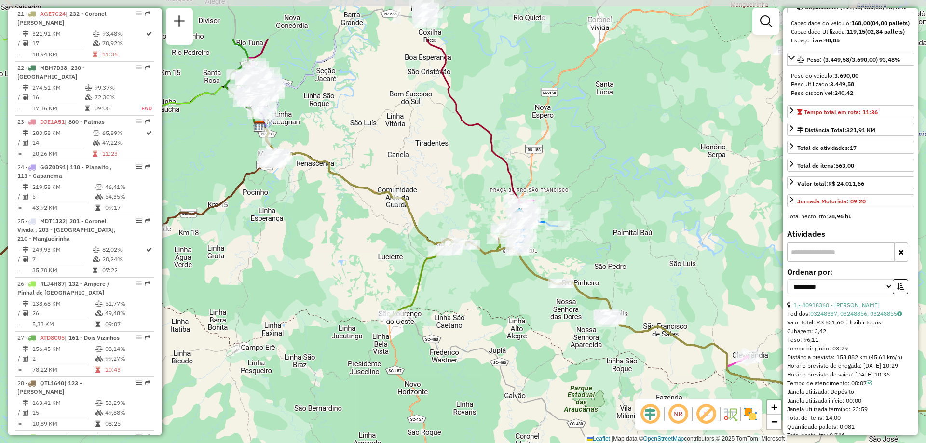
drag, startPoint x: 353, startPoint y: 180, endPoint x: 316, endPoint y: 260, distance: 87.8
click at [316, 260] on div "Janela de atendimento Grade de atendimento Capacidade Transportadoras Veículos …" at bounding box center [463, 221] width 926 height 443
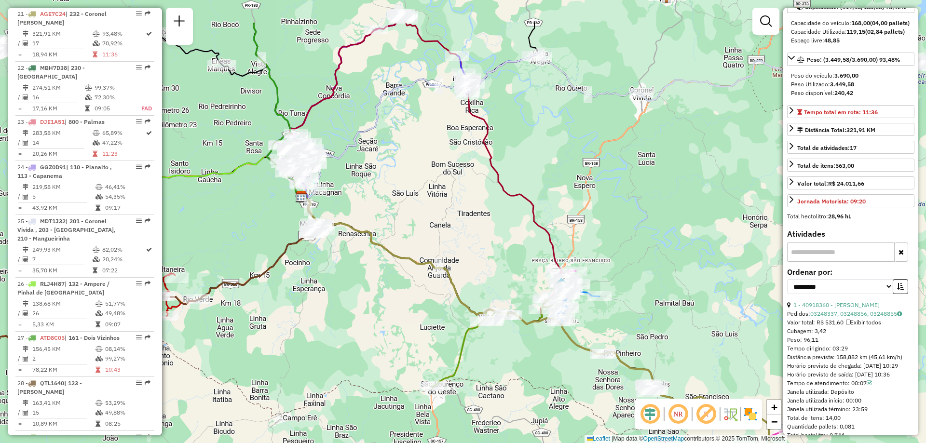
drag, startPoint x: 408, startPoint y: 165, endPoint x: 438, endPoint y: 213, distance: 56.1
click at [441, 209] on div "Janela de atendimento Grade de atendimento Capacidade Transportadoras Veículos …" at bounding box center [463, 221] width 926 height 443
click at [437, 213] on div "Janela de atendimento Grade de atendimento Capacidade Transportadoras Veículos …" at bounding box center [463, 221] width 926 height 443
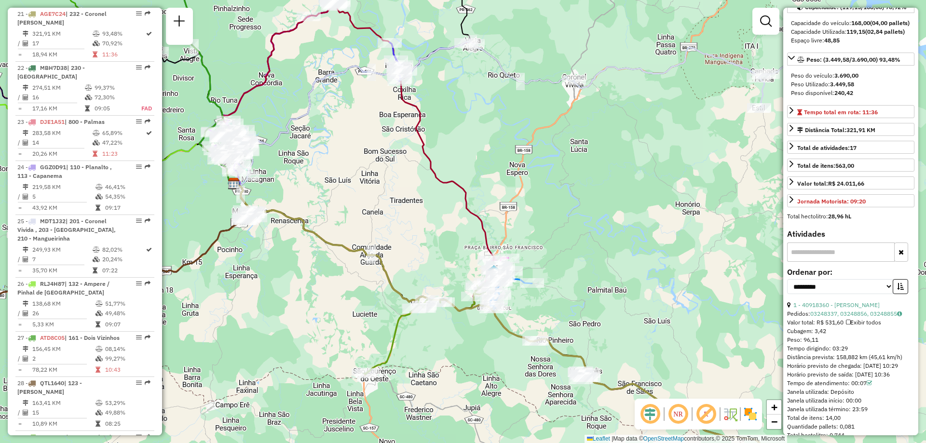
drag, startPoint x: 432, startPoint y: 162, endPoint x: 364, endPoint y: 139, distance: 71.4
click at [364, 139] on div "Janela de atendimento Grade de atendimento Capacidade Transportadoras Veículos …" at bounding box center [463, 221] width 926 height 443
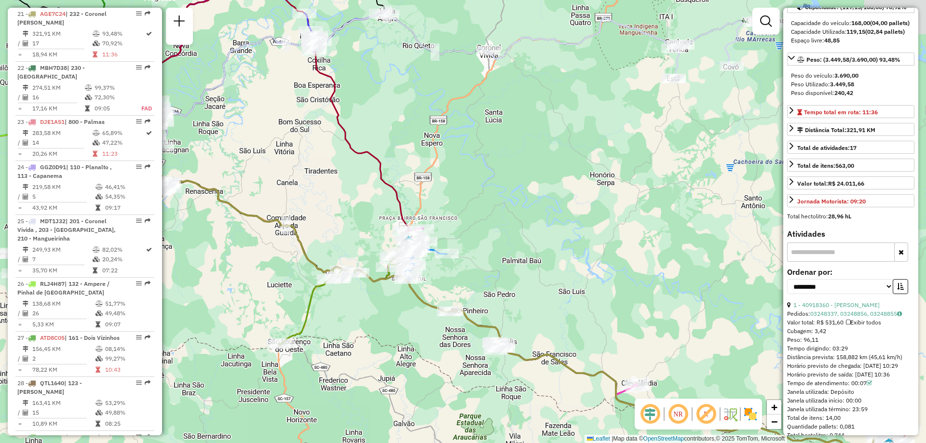
drag, startPoint x: 573, startPoint y: 243, endPoint x: 517, endPoint y: 223, distance: 58.7
click at [517, 223] on div "Janela de atendimento Grade de atendimento Capacidade Transportadoras Veículos …" at bounding box center [463, 221] width 926 height 443
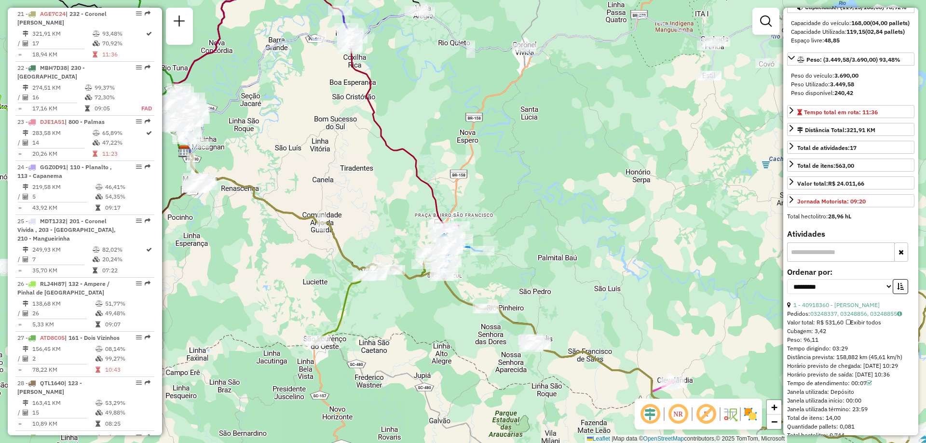
drag, startPoint x: 565, startPoint y: 220, endPoint x: 619, endPoint y: 213, distance: 54.5
click at [619, 213] on div "Janela de atendimento Grade de atendimento Capacidade Transportadoras Veículos …" at bounding box center [463, 221] width 926 height 443
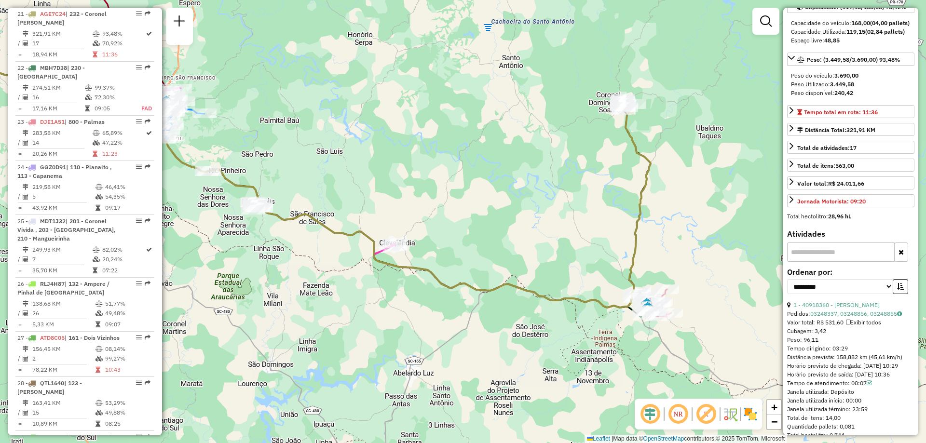
drag, startPoint x: 626, startPoint y: 215, endPoint x: 294, endPoint y: 85, distance: 356.4
click at [294, 85] on div "Janela de atendimento Grade de atendimento Capacidade Transportadoras Veículos …" at bounding box center [463, 221] width 926 height 443
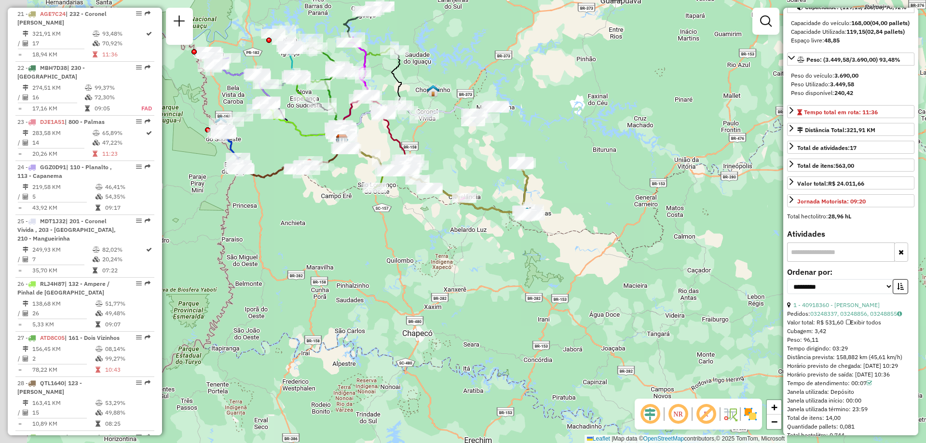
drag, startPoint x: 327, startPoint y: 234, endPoint x: 341, endPoint y: 227, distance: 16.6
click at [381, 256] on div "Rota 9 - Placa RLK0D17 40905391 - CARLOS EDUARDO BARBO Janela de atendimento Gr…" at bounding box center [463, 221] width 926 height 443
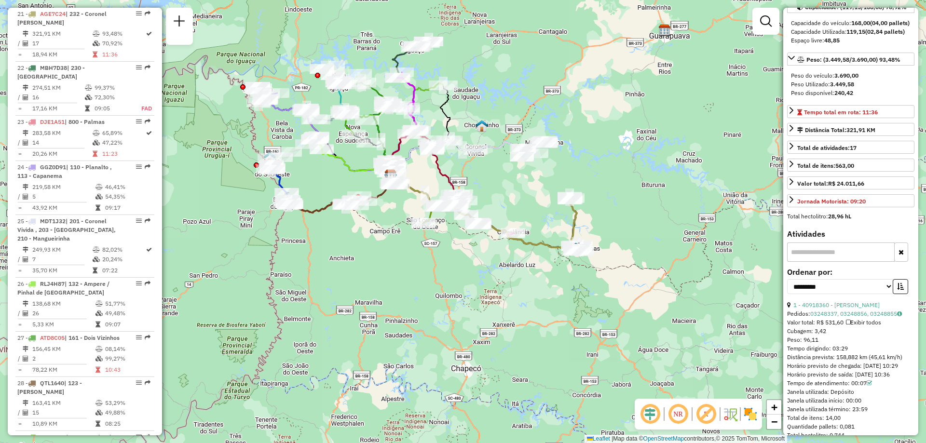
drag, startPoint x: 332, startPoint y: 296, endPoint x: 355, endPoint y: 320, distance: 33.4
click at [355, 320] on div "Janela de atendimento Grade de atendimento Capacidade Transportadoras Veículos …" at bounding box center [463, 221] width 926 height 443
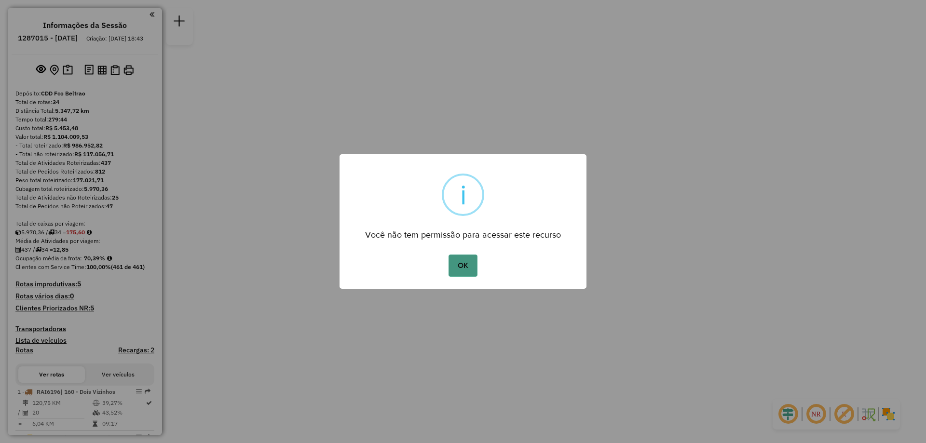
click at [451, 262] on button "OK" at bounding box center [463, 266] width 28 height 22
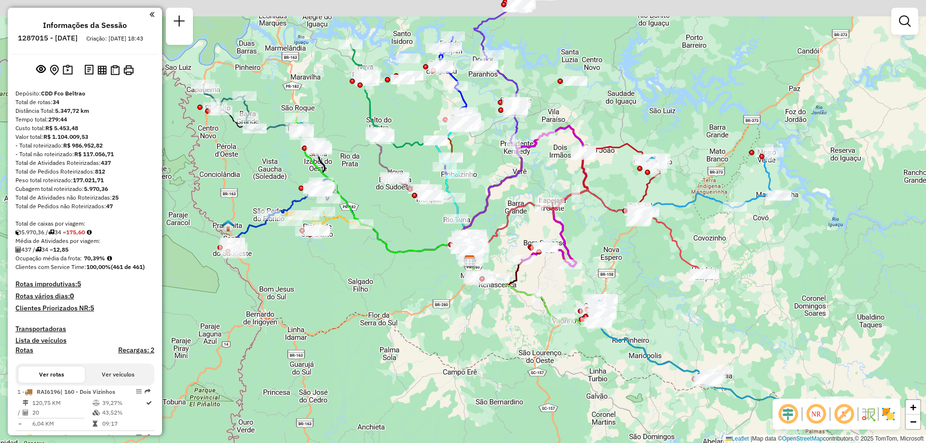
drag, startPoint x: 380, startPoint y: 286, endPoint x: 253, endPoint y: 265, distance: 128.4
click at [380, 286] on div "Janela de atendimento Grade de atendimento Capacidade Transportadoras Veículos …" at bounding box center [463, 221] width 926 height 443
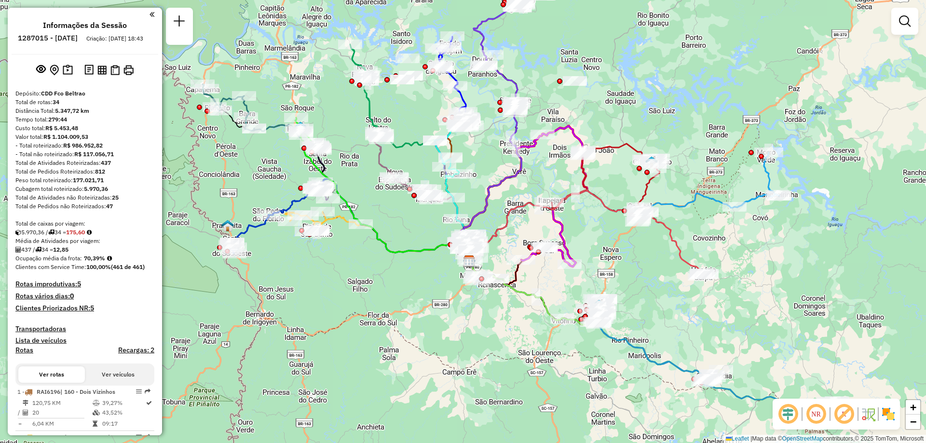
click at [677, 86] on div "Janela de atendimento Grade de atendimento Capacidade Transportadoras Veículos …" at bounding box center [463, 221] width 926 height 443
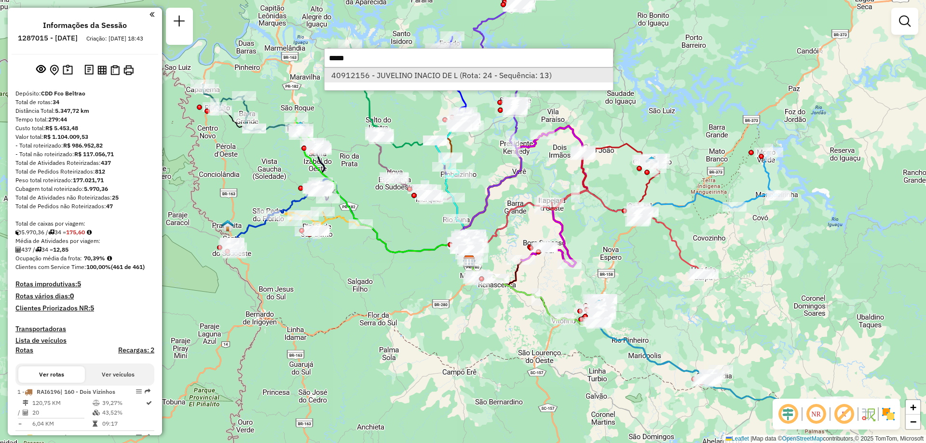
type input "*****"
click at [432, 77] on li "40912156 - JUVELINO INACIO DE L (Rota: 24 - Sequência: 13)" at bounding box center [469, 75] width 288 height 14
select select "**********"
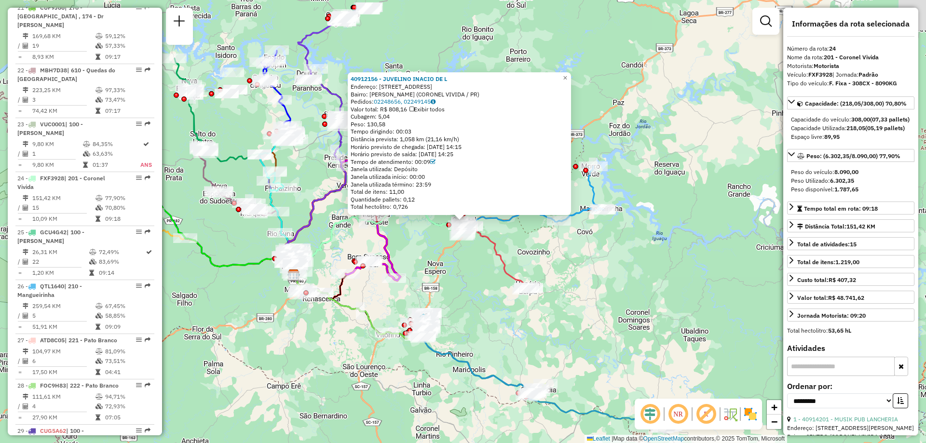
scroll to position [1647, 0]
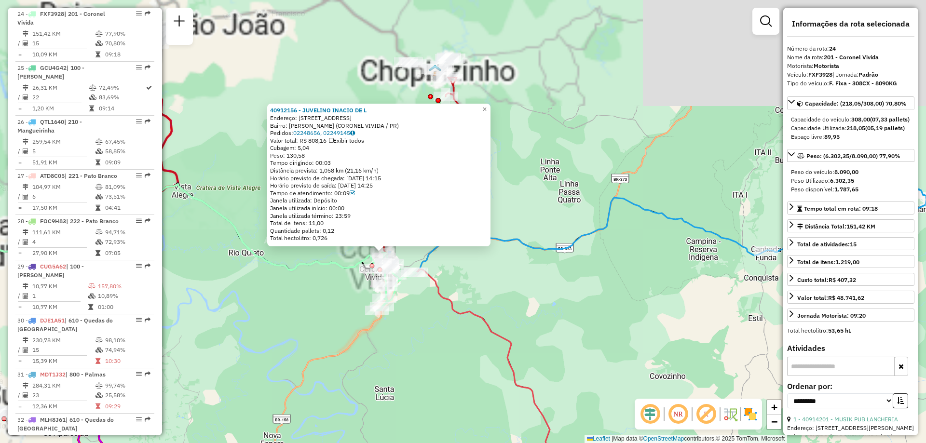
drag, startPoint x: 428, startPoint y: 216, endPoint x: 487, endPoint y: 337, distance: 134.6
click at [501, 345] on icon at bounding box center [303, 355] width 654 height 343
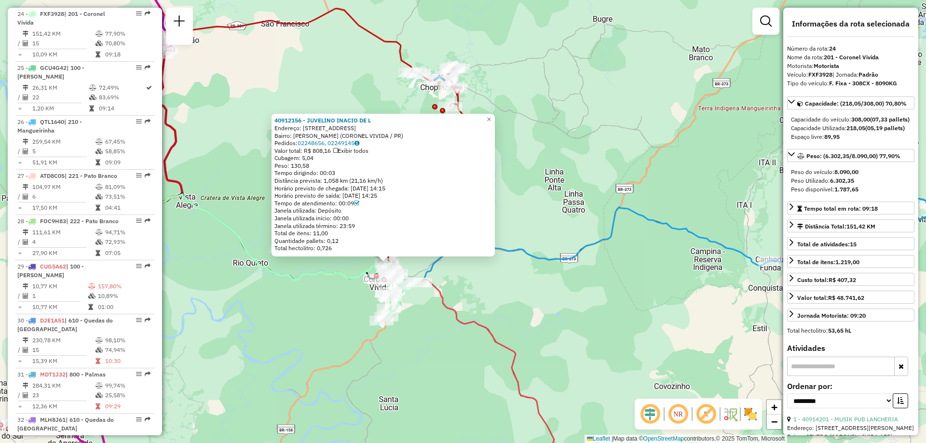
click at [347, 277] on icon at bounding box center [148, 237] width 483 height 86
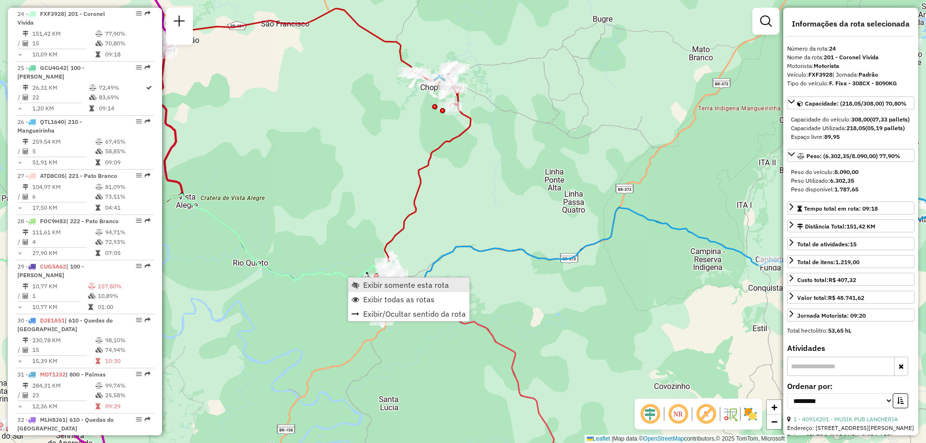
click at [386, 281] on span "Exibir somente esta rota" at bounding box center [406, 285] width 86 height 8
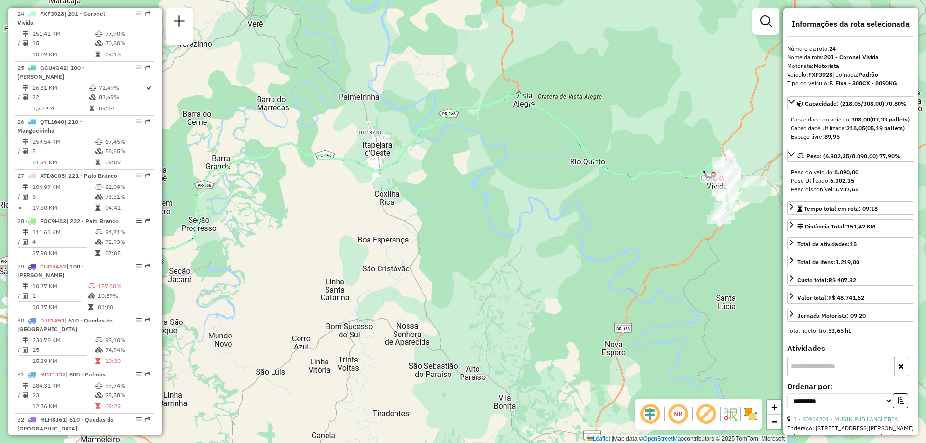
drag, startPoint x: 626, startPoint y: 184, endPoint x: 460, endPoint y: 216, distance: 169.8
click at [460, 216] on div "Janela de atendimento Grade de atendimento Capacidade Transportadoras Veículos …" at bounding box center [463, 221] width 926 height 443
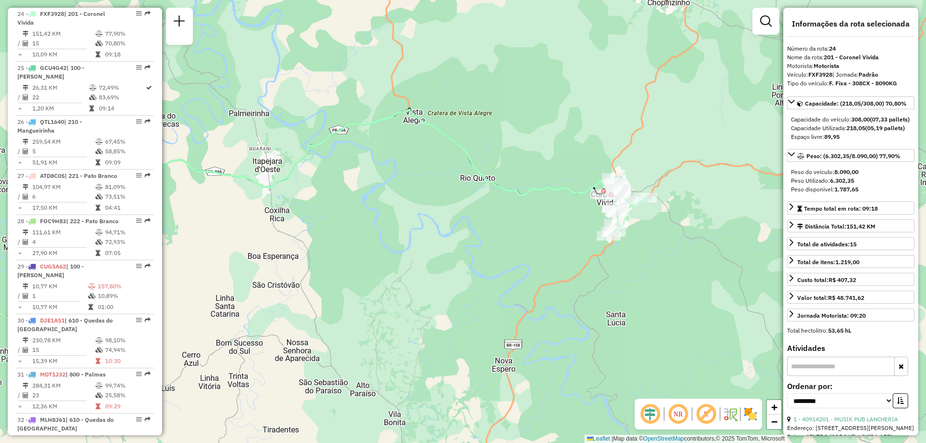
scroll to position [193, 0]
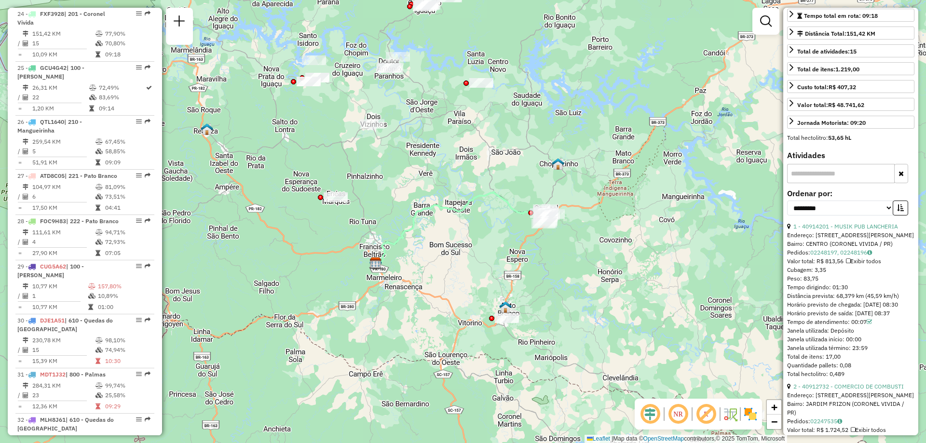
drag, startPoint x: 516, startPoint y: 237, endPoint x: 468, endPoint y: 244, distance: 48.7
click at [468, 244] on div "Janela de atendimento Grade de atendimento Capacidade Transportadoras Veículos …" at bounding box center [463, 221] width 926 height 443
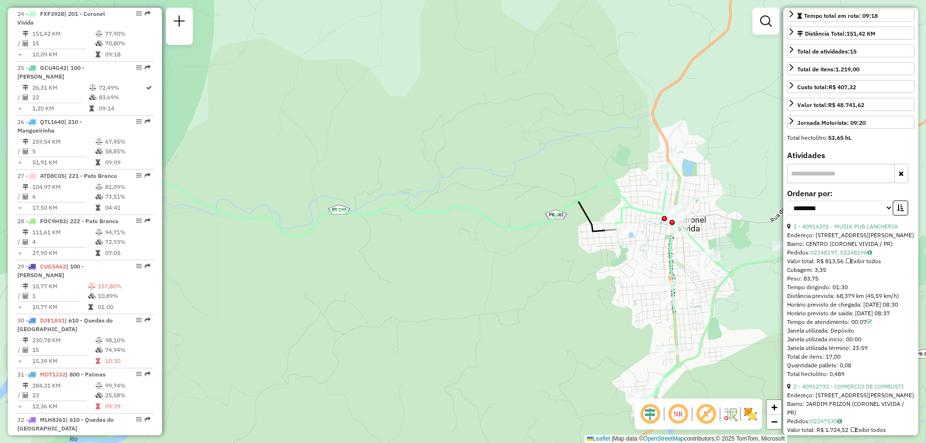
scroll to position [241, 0]
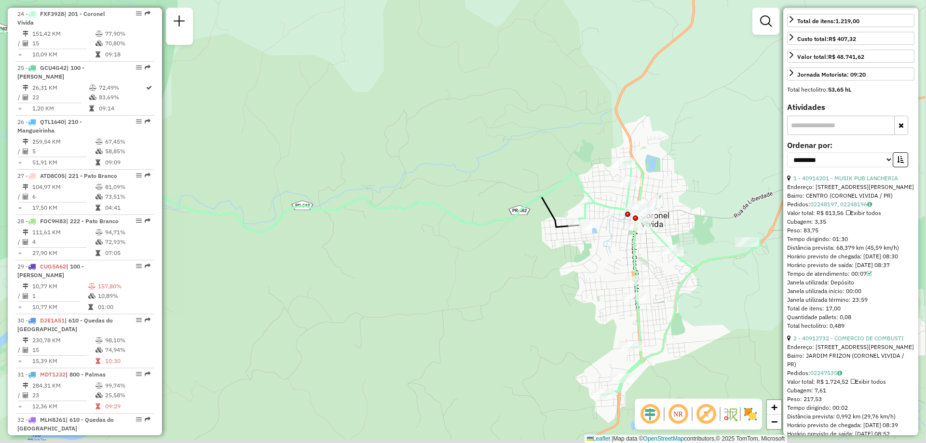
drag, startPoint x: 606, startPoint y: 306, endPoint x: 517, endPoint y: 280, distance: 93.1
click at [517, 280] on div "Janela de atendimento Grade de atendimento Capacidade Transportadoras Veículos …" at bounding box center [463, 221] width 926 height 443
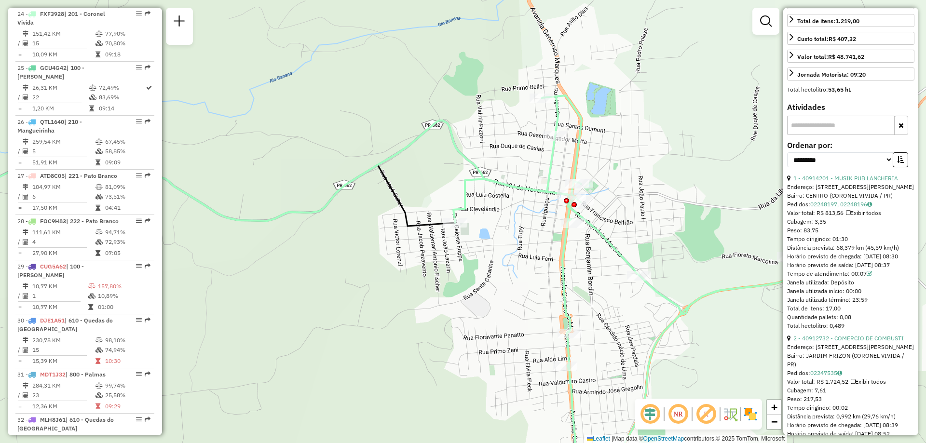
drag, startPoint x: 548, startPoint y: 179, endPoint x: 518, endPoint y: 168, distance: 31.9
click at [518, 168] on div "Janela de atendimento Grade de atendimento Capacidade Transportadoras Veículos …" at bounding box center [463, 221] width 926 height 443
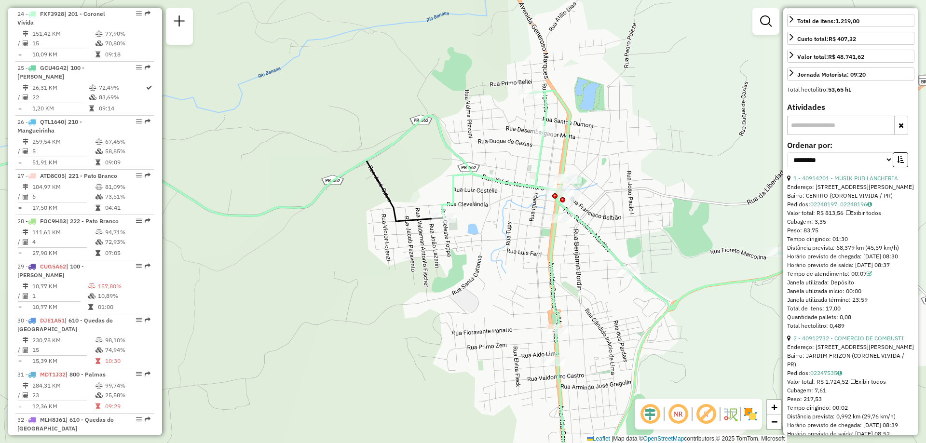
drag, startPoint x: 591, startPoint y: 238, endPoint x: 586, endPoint y: 235, distance: 5.6
click at [586, 235] on icon at bounding box center [623, 289] width 362 height 397
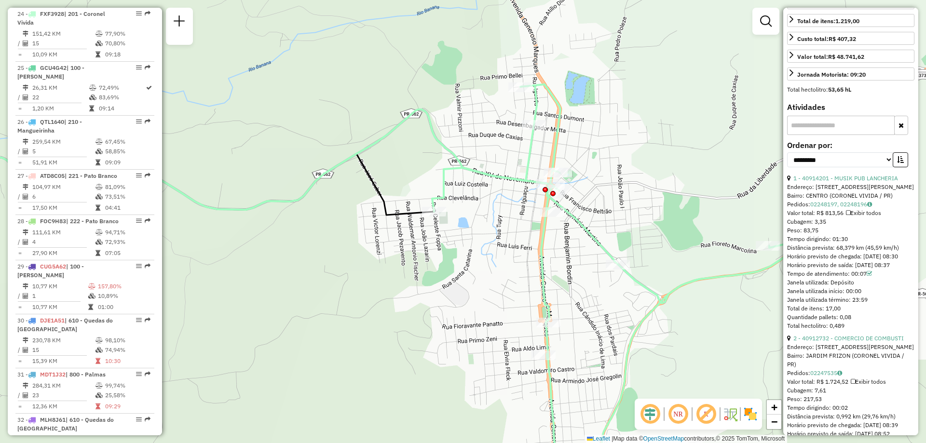
scroll to position [338, 0]
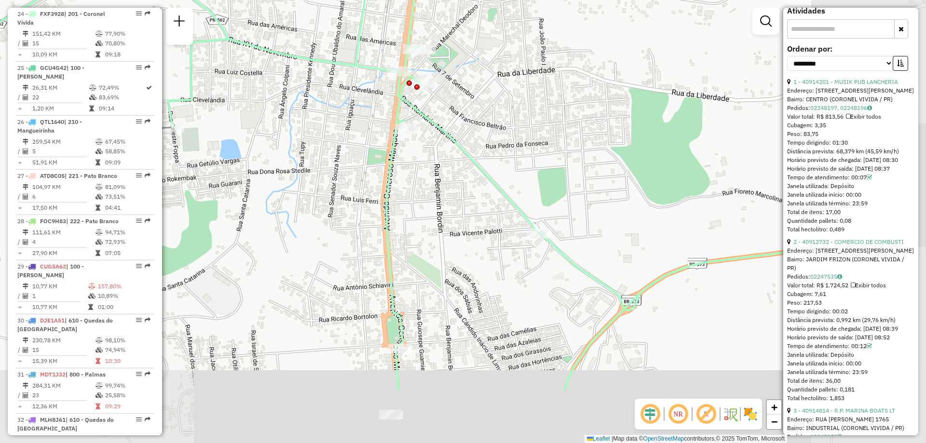
drag, startPoint x: 605, startPoint y: 213, endPoint x: 458, endPoint y: 115, distance: 176.8
click at [458, 115] on div "Janela de atendimento Grade de atendimento Capacidade Transportadoras Veículos …" at bounding box center [463, 221] width 926 height 443
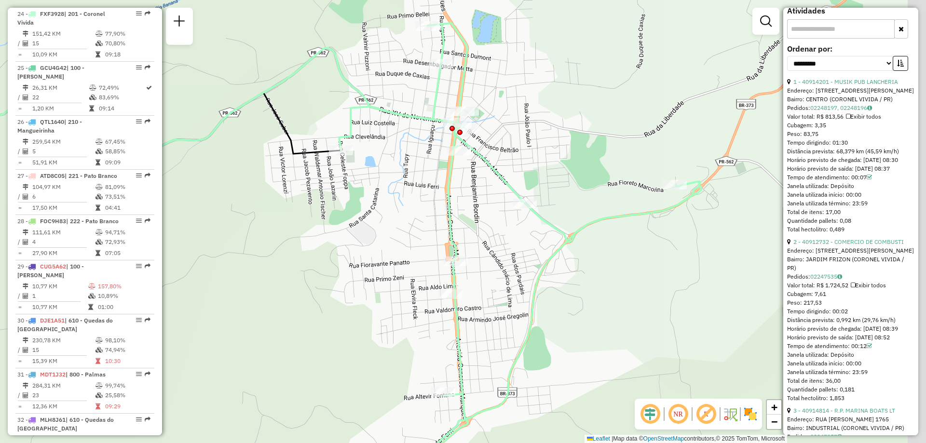
drag, startPoint x: 615, startPoint y: 228, endPoint x: 593, endPoint y: 234, distance: 23.5
click at [593, 234] on div "Janela de atendimento Grade de atendimento Capacidade Transportadoras Veículos …" at bounding box center [463, 221] width 926 height 443
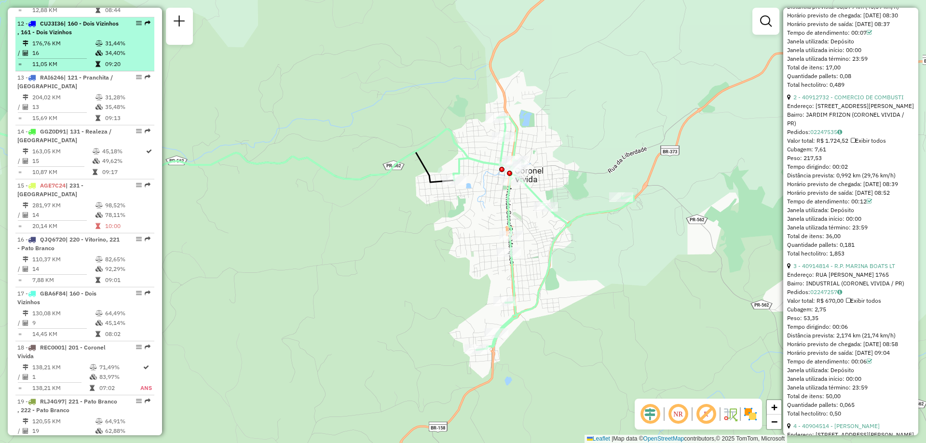
scroll to position [778, 0]
